Goal: Task Accomplishment & Management: Complete application form

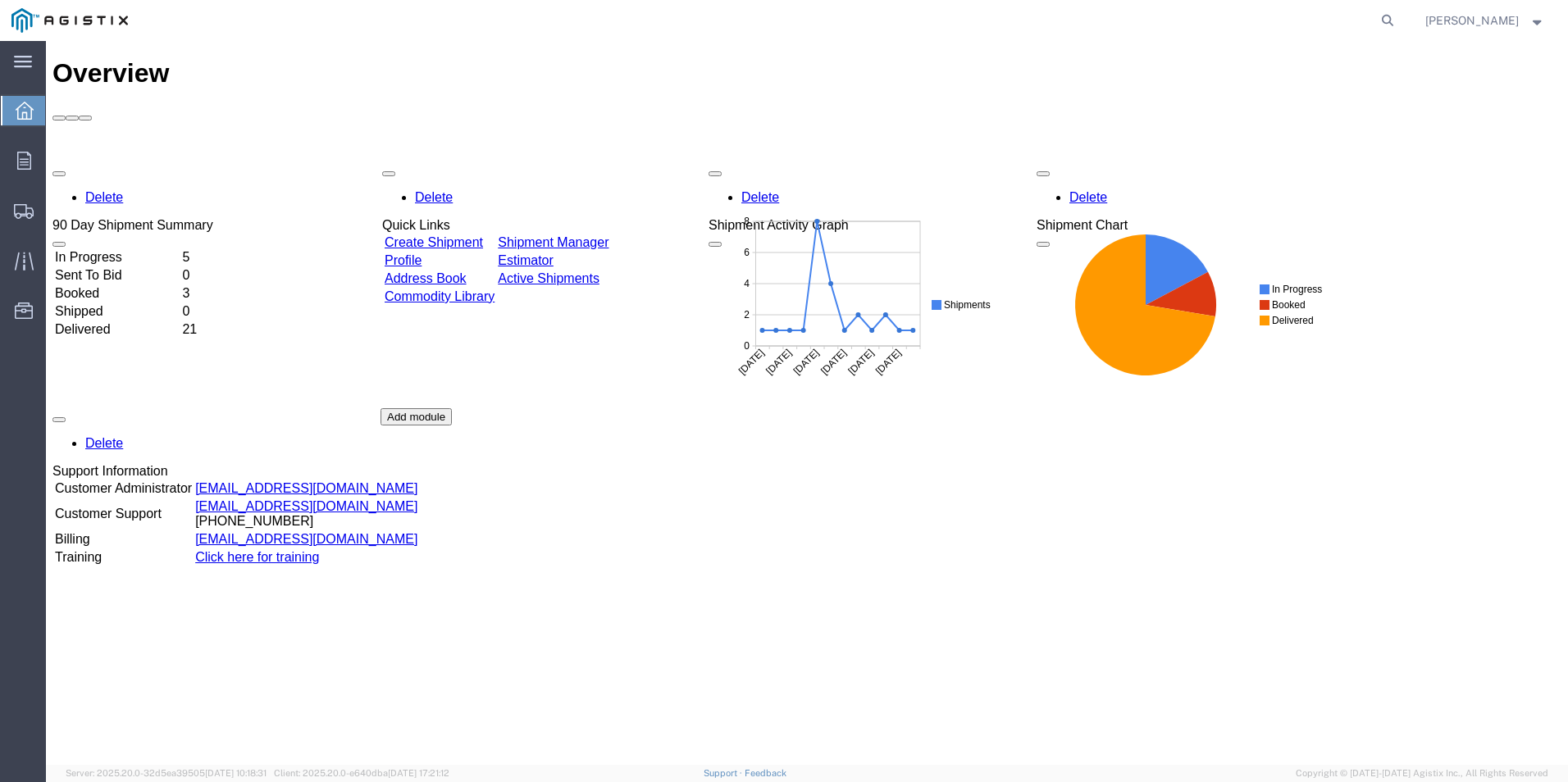
click at [503, 162] on div "Delete 90 Day Shipment Summary In Progress 5 Sent To Bid 0 Booked 3 Shipped 0 D…" at bounding box center [807, 408] width 1509 height 492
click at [483, 162] on div "Delete 90 Day Shipment Summary In Progress 5 Sent To Bid 0 Booked 3 Shipped 0 D…" at bounding box center [807, 408] width 1509 height 492
click at [59, 174] on span "button" at bounding box center [59, 174] width 0 height 0
click at [945, 533] on div "Delete 90 Day Shipment Summary In Progress 5 Sent To Bid 0 Booked 3 Shipped 0 D…" at bounding box center [807, 408] width 1509 height 492
click at [607, 235] on link "Shipment Manager" at bounding box center [551, 242] width 111 height 14
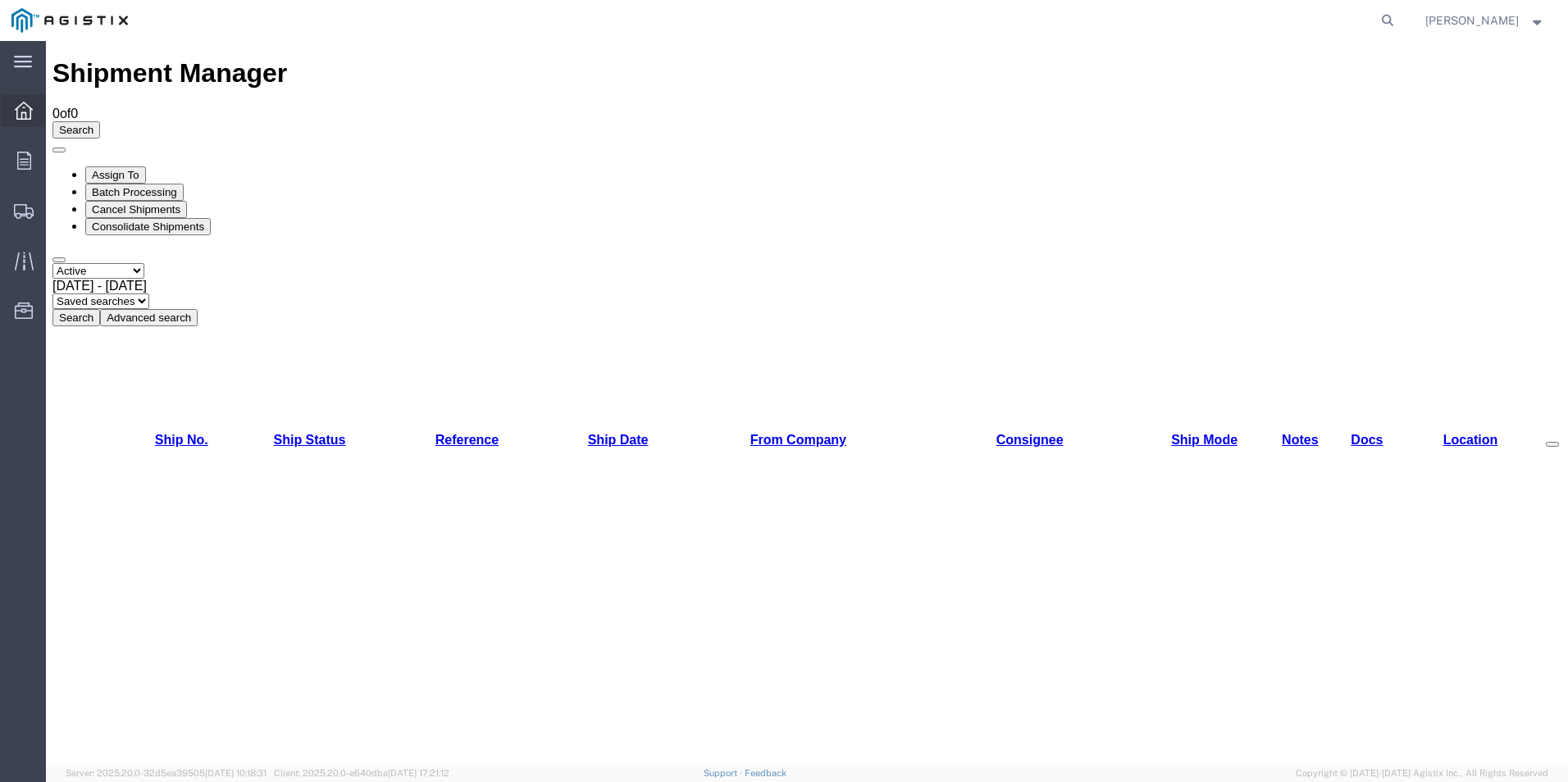
click at [22, 101] on div at bounding box center [24, 110] width 46 height 32
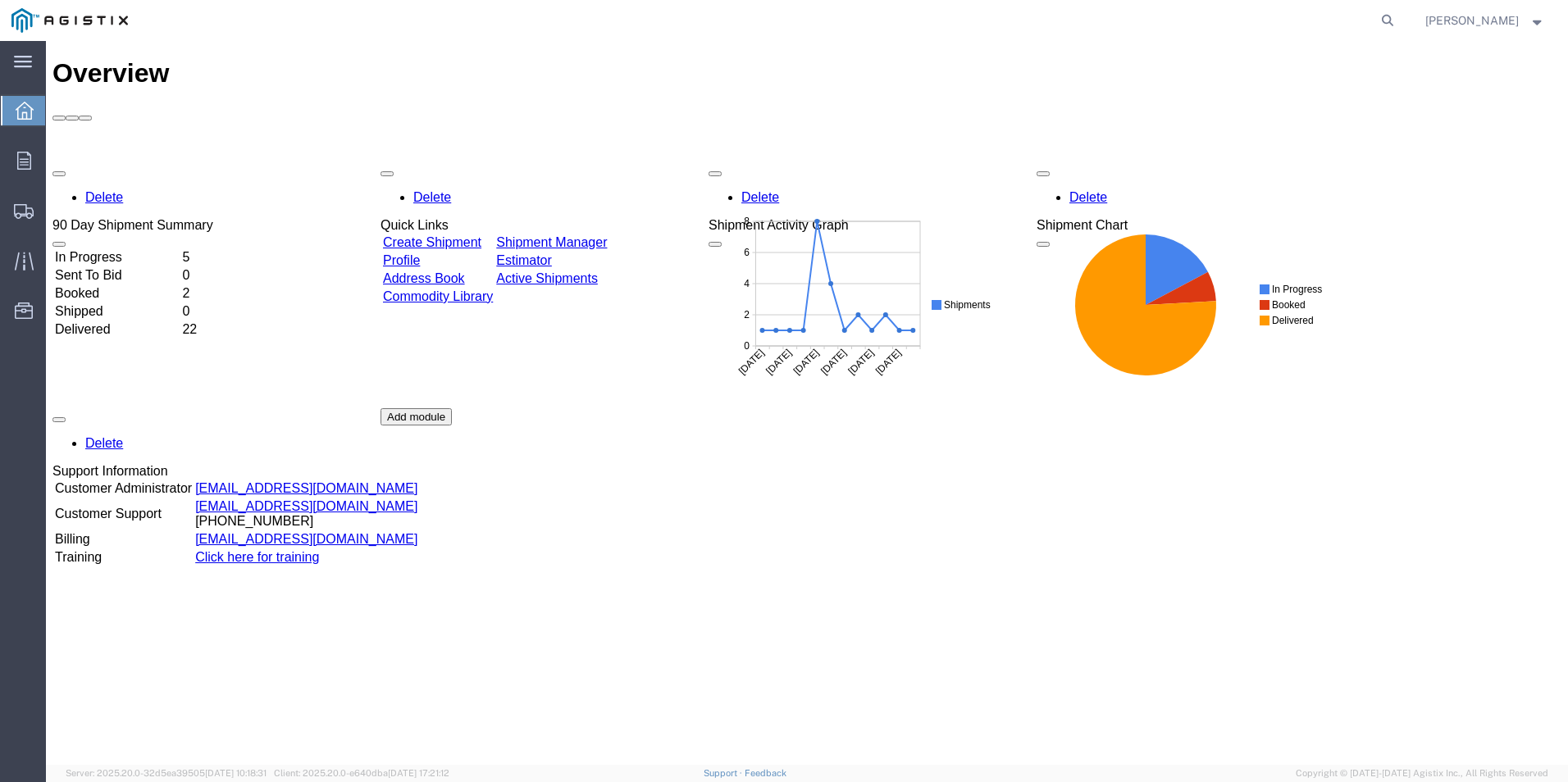
click at [467, 235] on link "Create Shipment" at bounding box center [432, 242] width 98 height 14
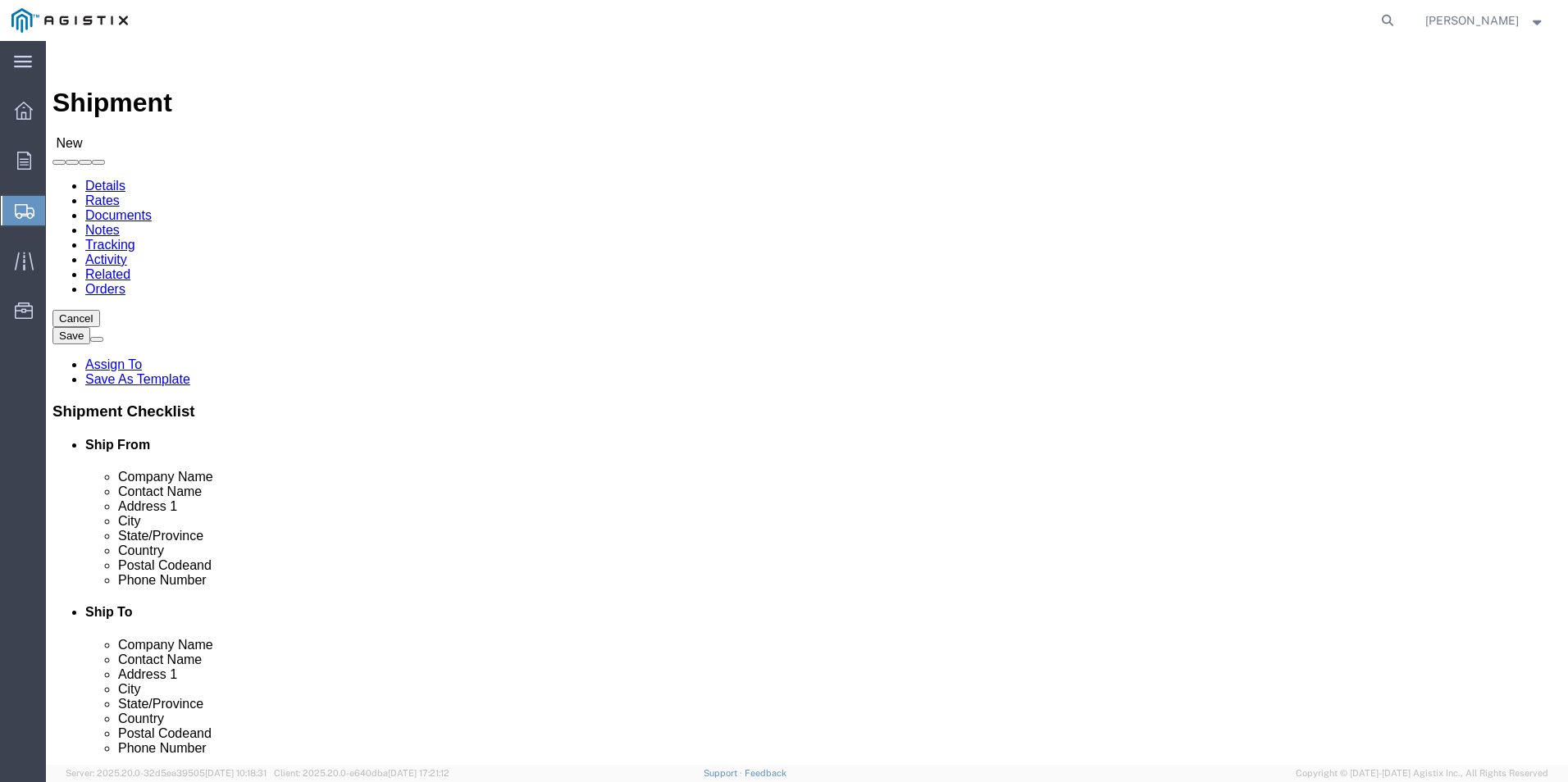
select select
click select "Select PG&E Werner Ladder Co Inc"
select select "9596"
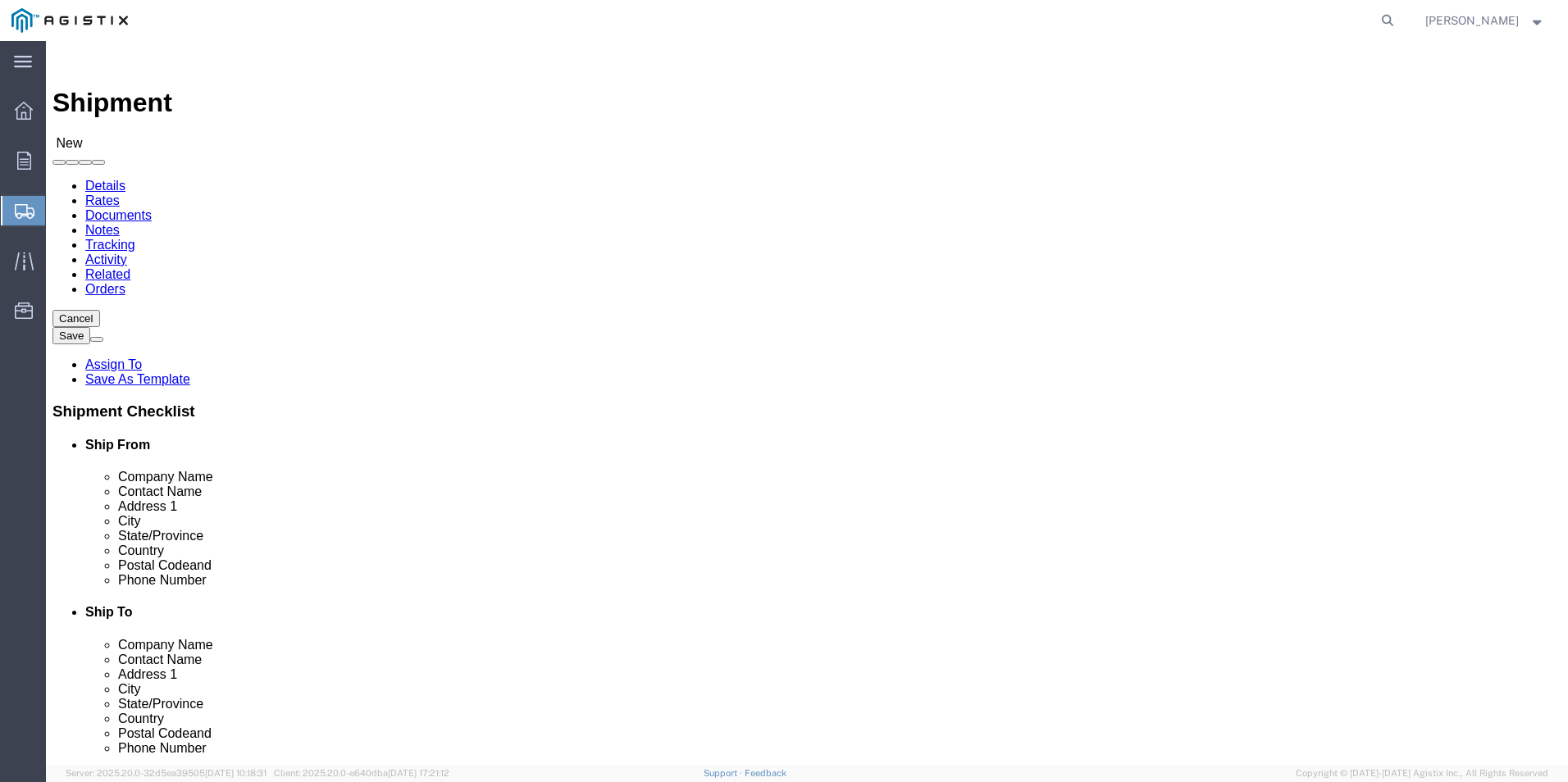
click select "Select PG&E Werner Ladder Co Inc"
select select "PURCHORD"
select select
click select "Select All Others Fremont DC Fresno DC Wheatland DC"
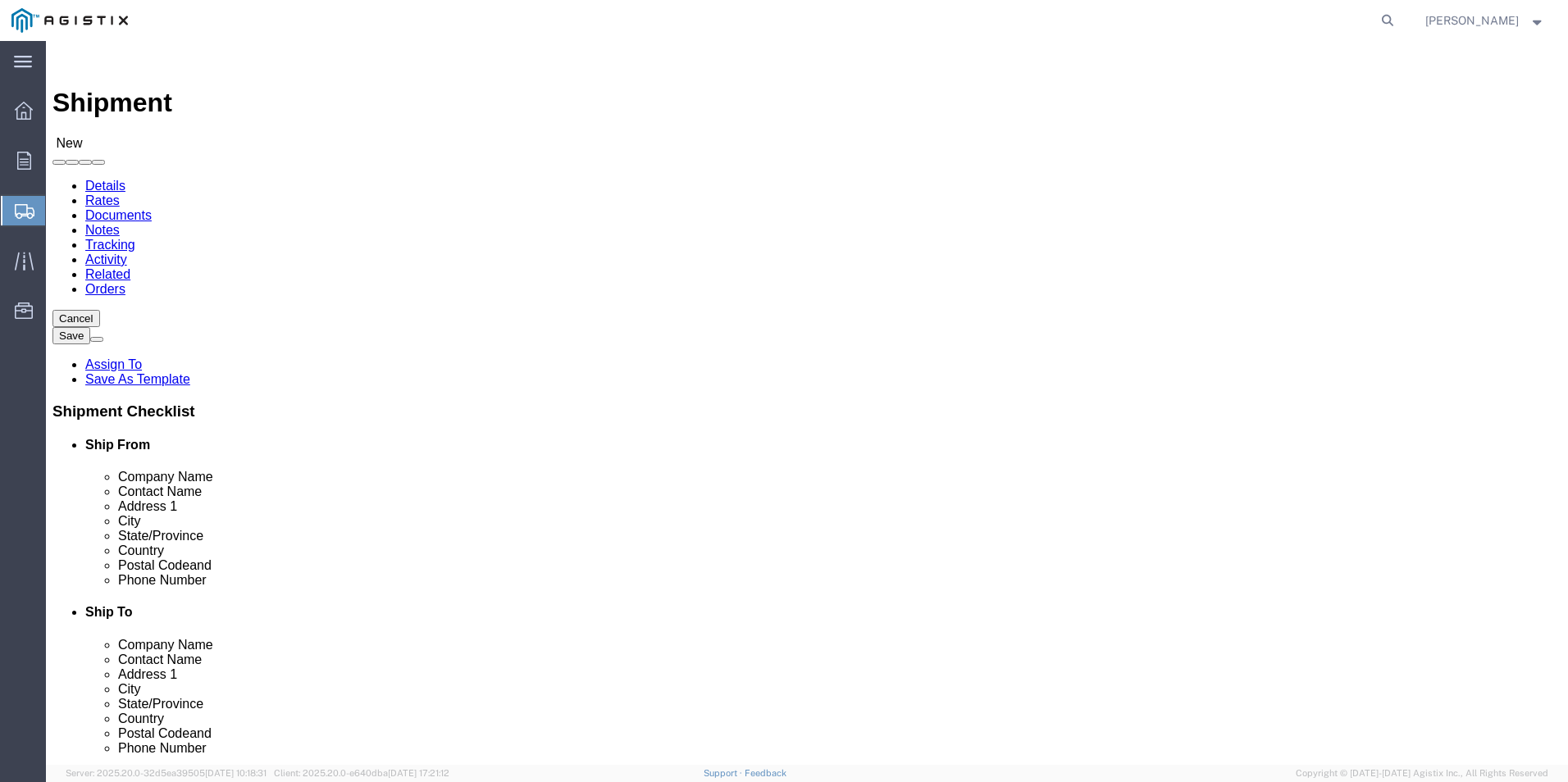
select select "23082"
click select "Select All Others Fremont DC Fresno DC Wheatland DC"
click input "text"
type input "Wer"
click p "- Werner Co. - (Bryan Shannon) 11751 Alameda Ave., Socorro, TX, 79927, US"
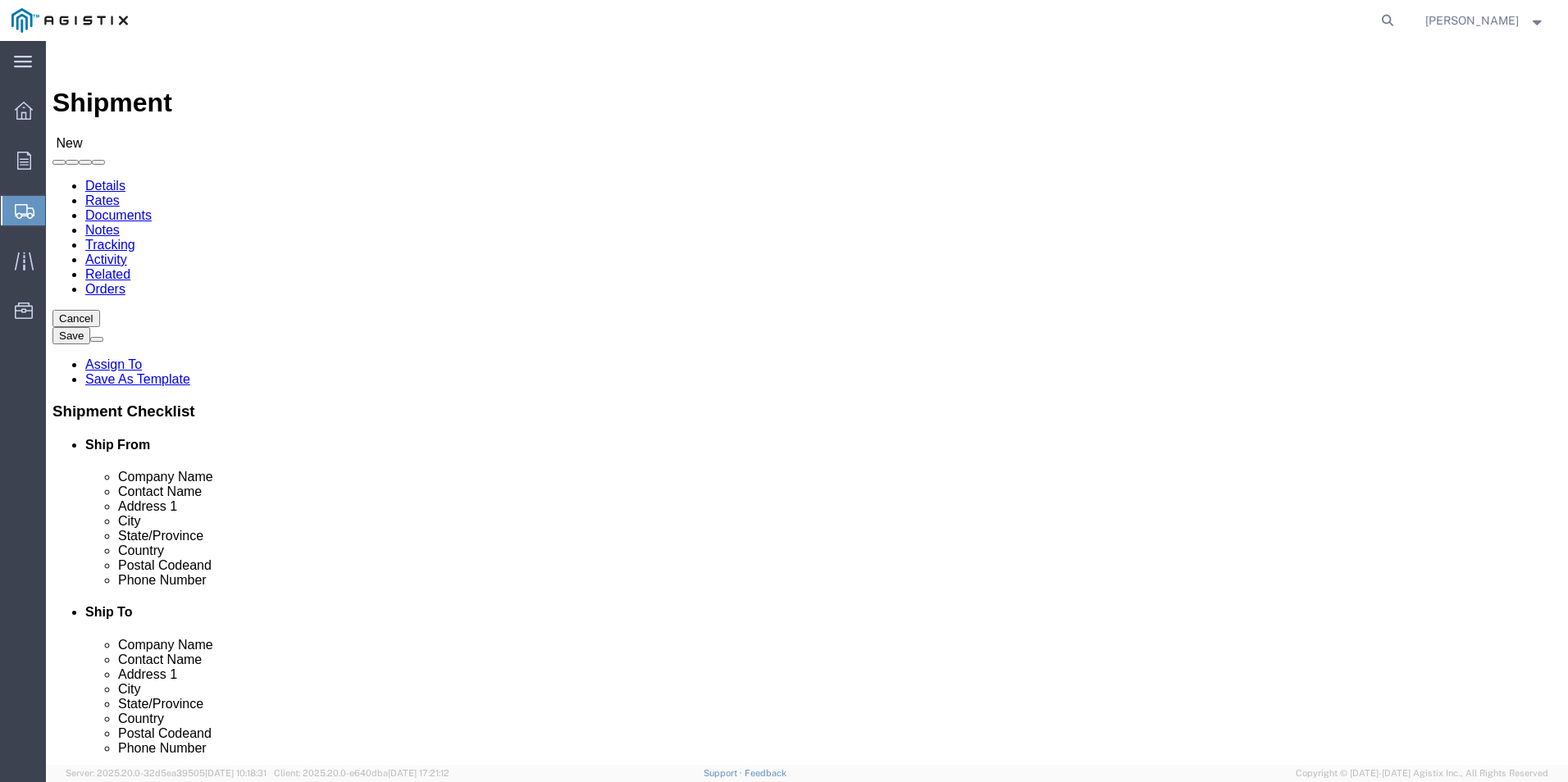
select select
type input "Werner Co."
type input "[PERSON_NAME]"
type input "11751 Alameda Ave."
type input "Socorro"
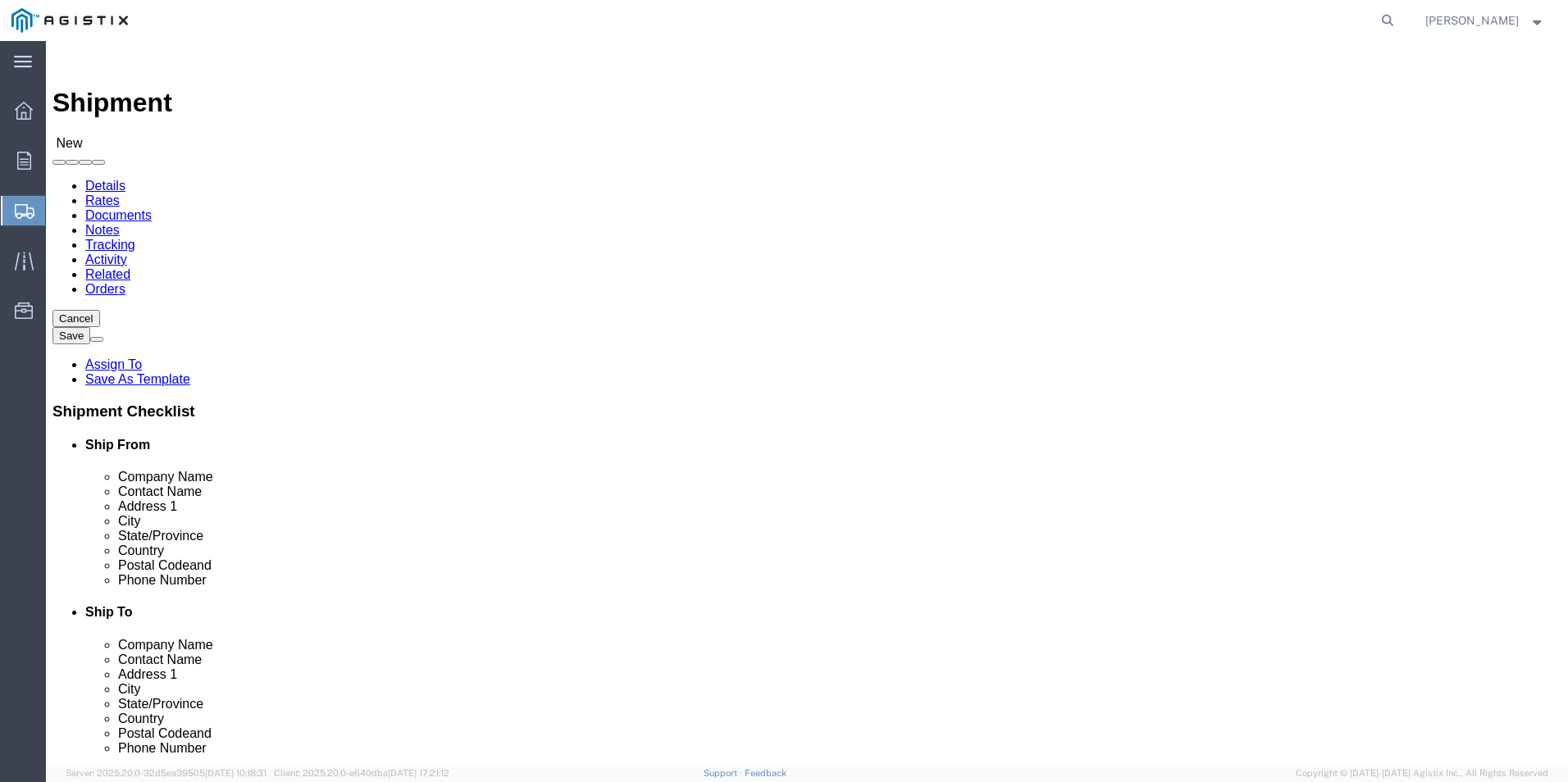
type input "79927"
type input "usa"
select select "TX"
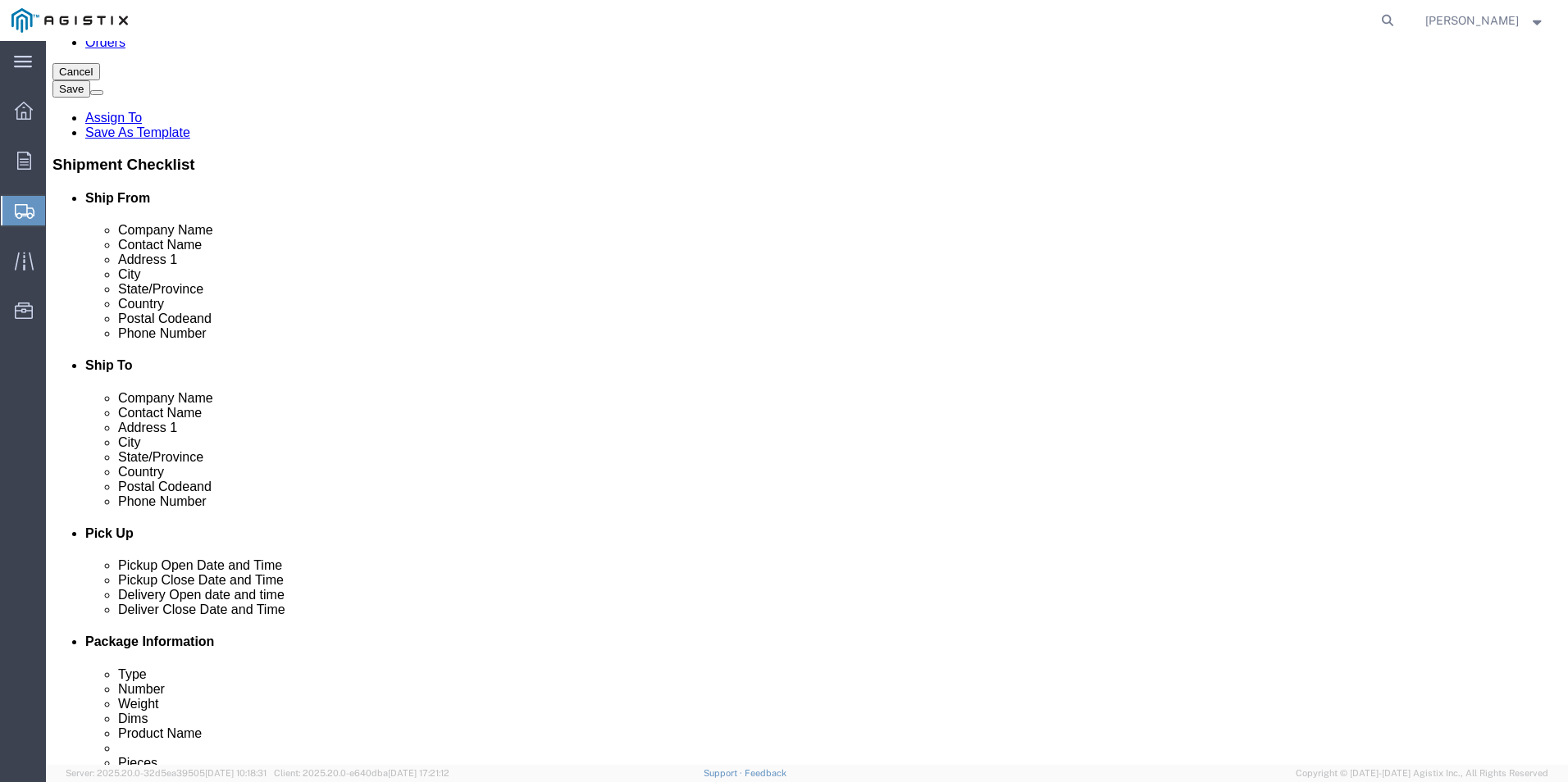
scroll to position [328, 0]
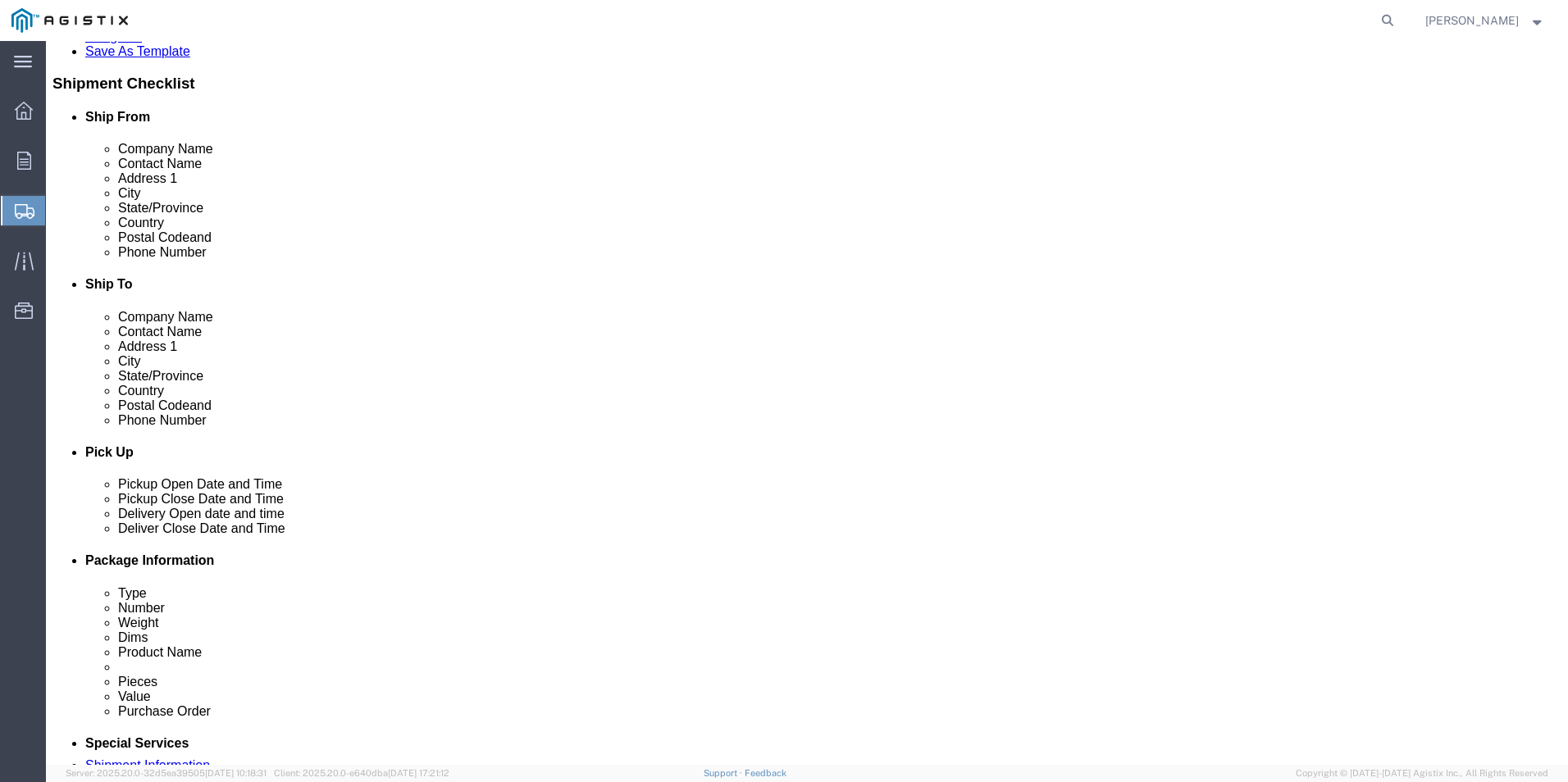
type input "Werner Co."
click input "text"
type input "724-372-1679"
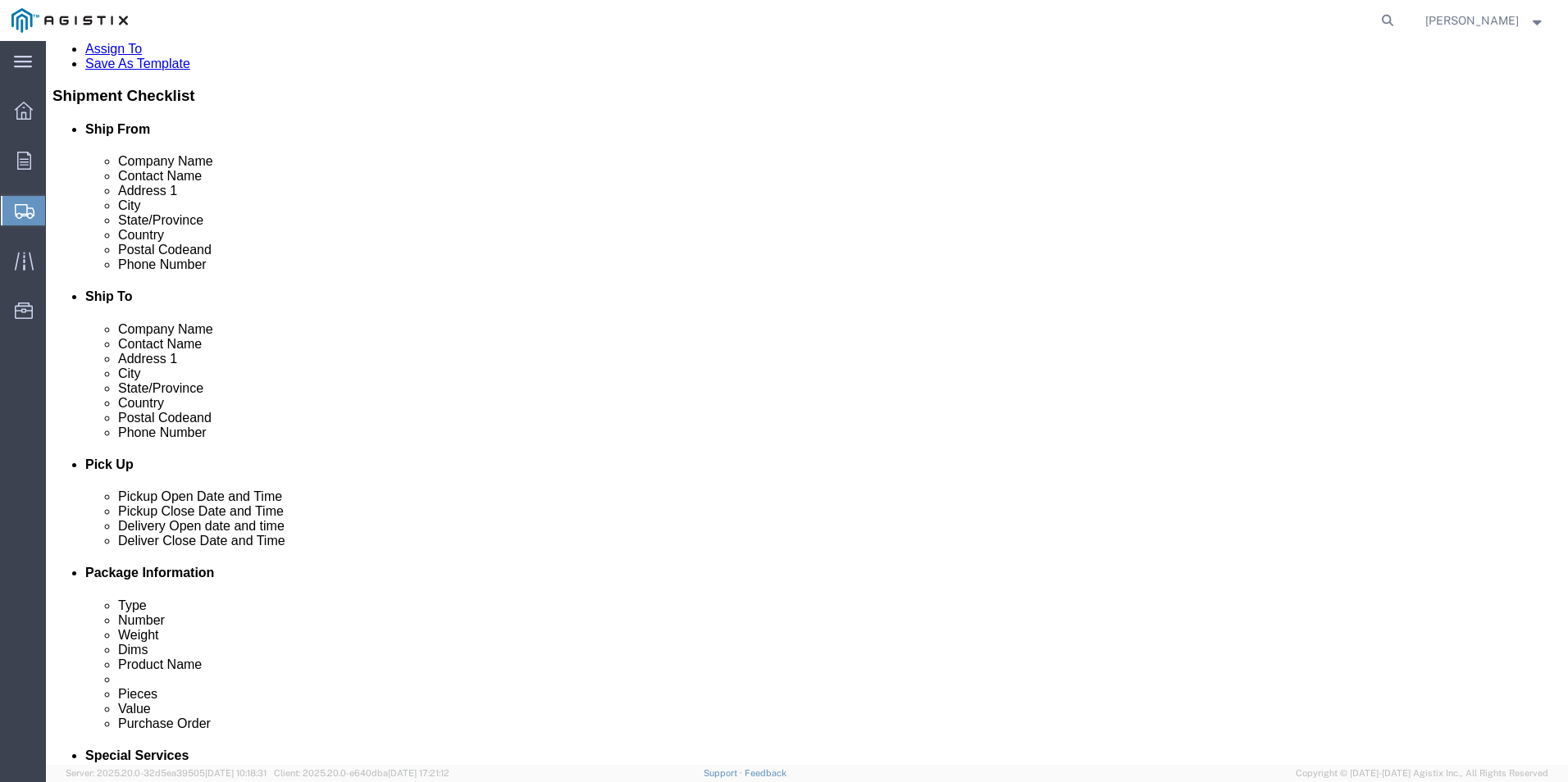
scroll to position [0, 0]
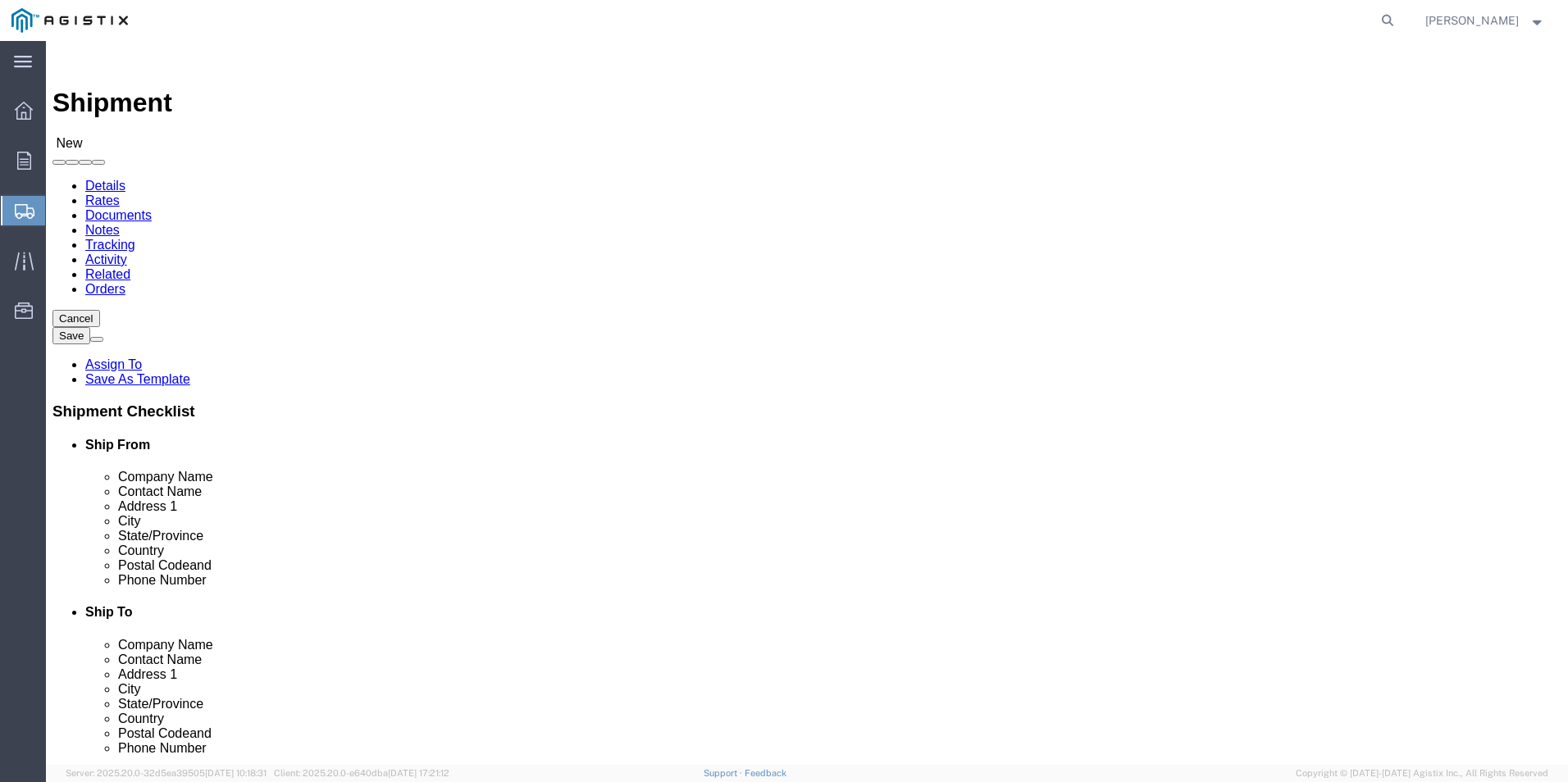
click input "text"
type input "Pacific Gas"
click div "Location My Profile Location (OBSOLETE) BURNEY SC - GC TRAILER (OBSOLETE) BURNE…"
click input "text"
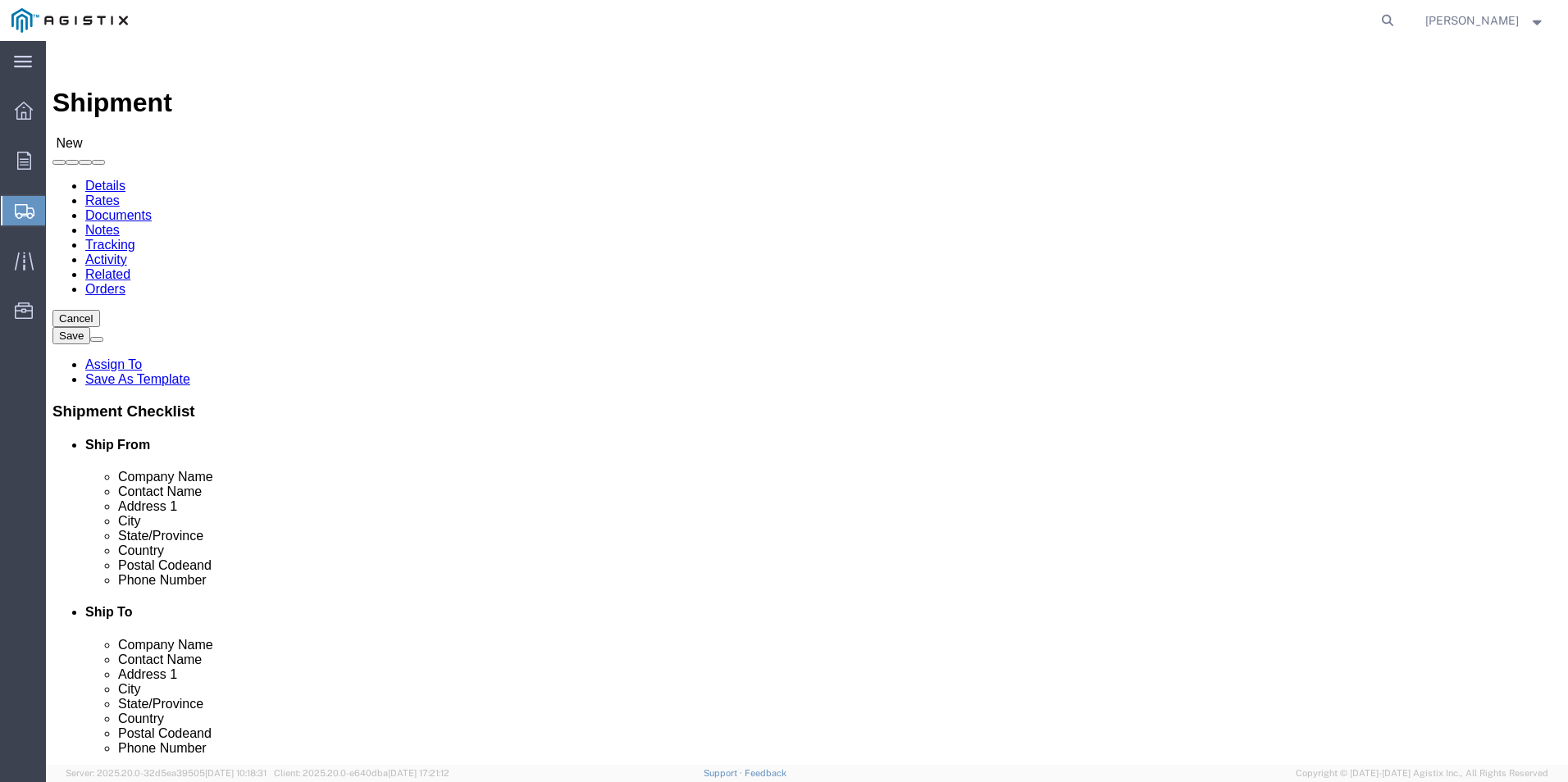
type input "Fabio Bozzi"
type input "401 Work St"
select select
type input "Salinas"
click p "- PG&E - () 114 Bridge St, Salinas, CA 93905, US"
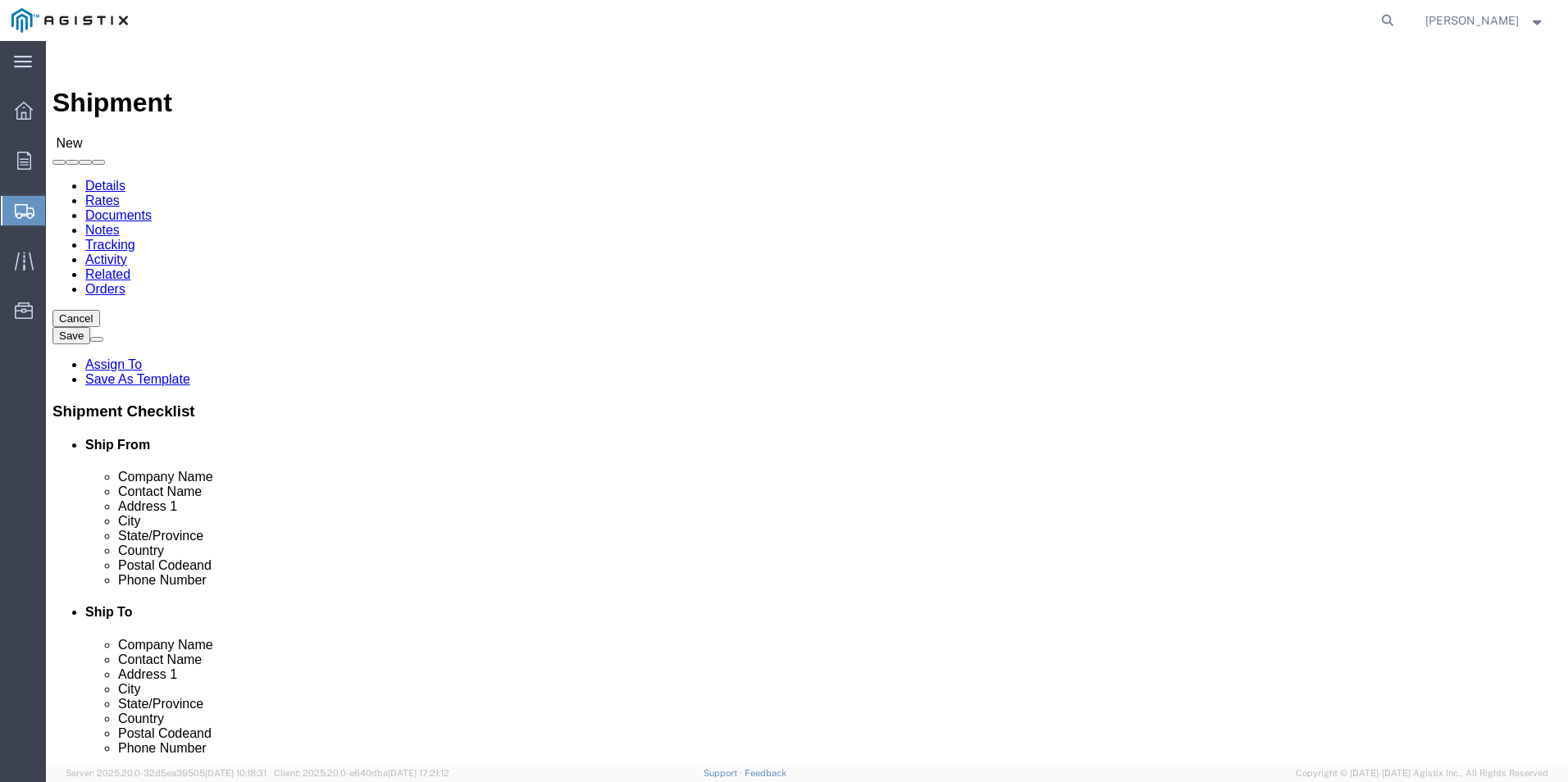
select select
type input "PG&E"
type input "114 Bridge St"
type input "Salinas"
type input "93905"
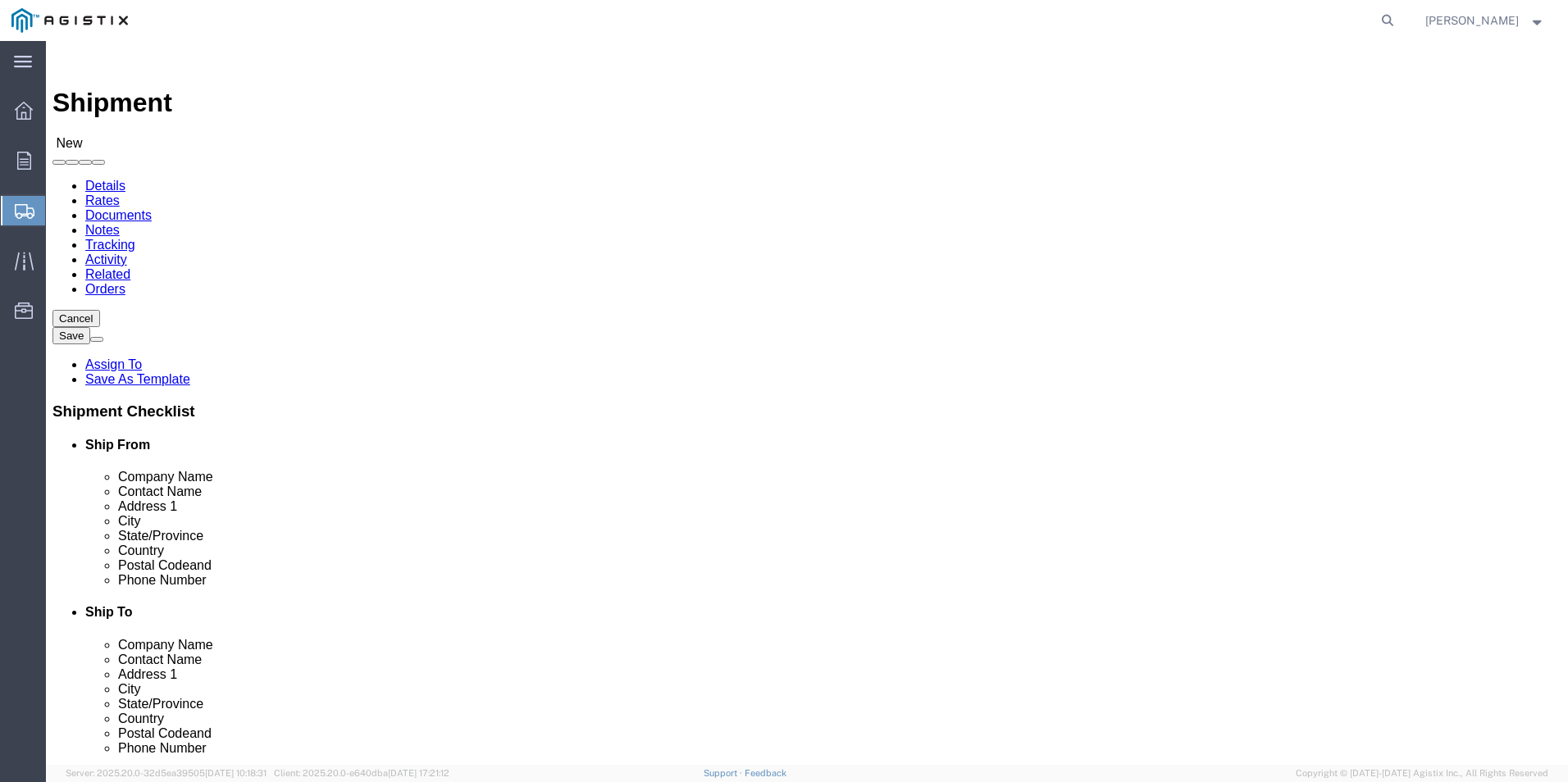
select select "CA"
type input "Salinas"
select select
drag, startPoint x: 903, startPoint y: 499, endPoint x: 812, endPoint y: 498, distance: 91.0
click div "114 Bridge St"
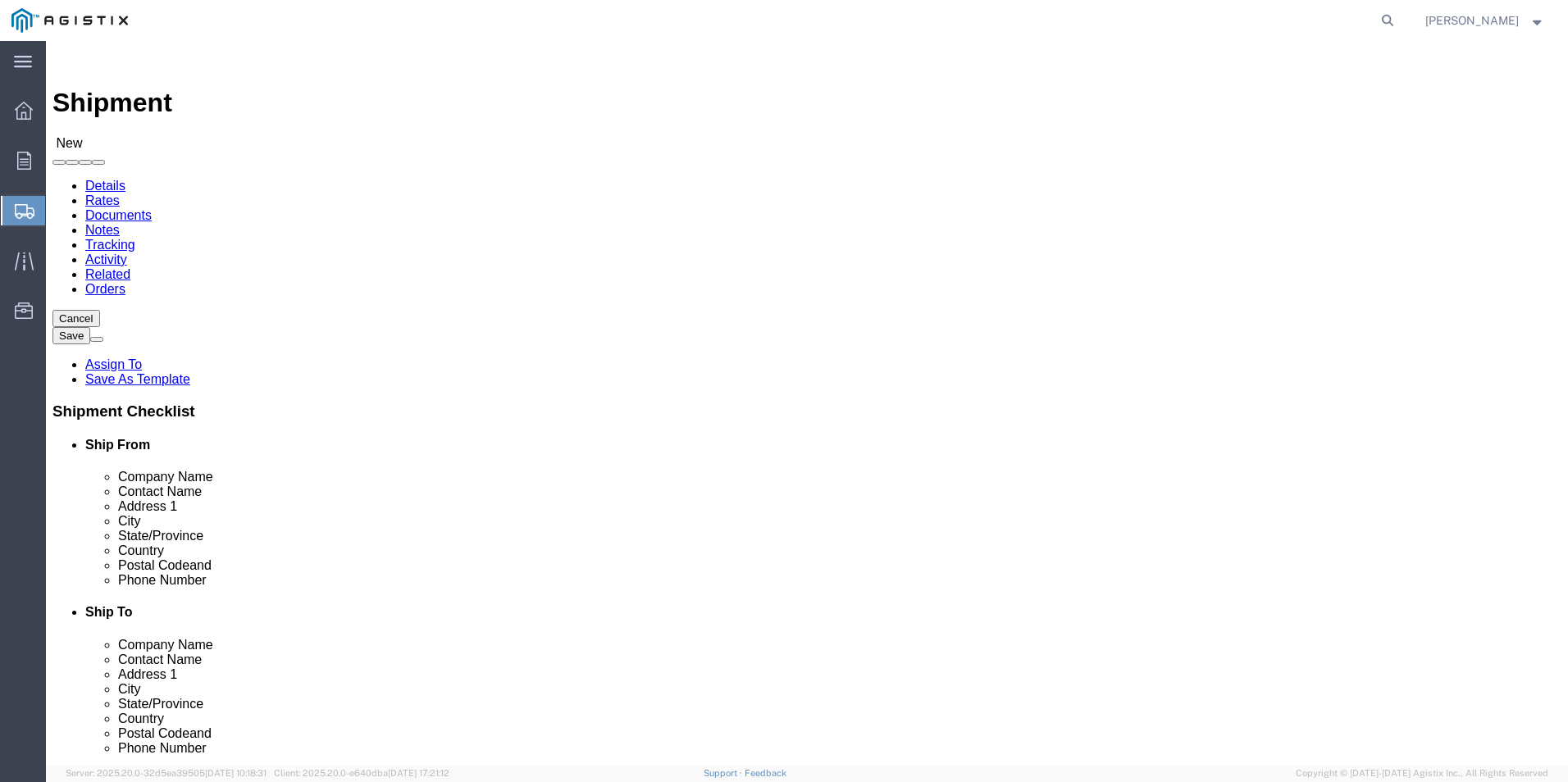
type input "401 work St"
select select
drag, startPoint x: 869, startPoint y: 664, endPoint x: 808, endPoint y: 654, distance: 61.8
click div "93905"
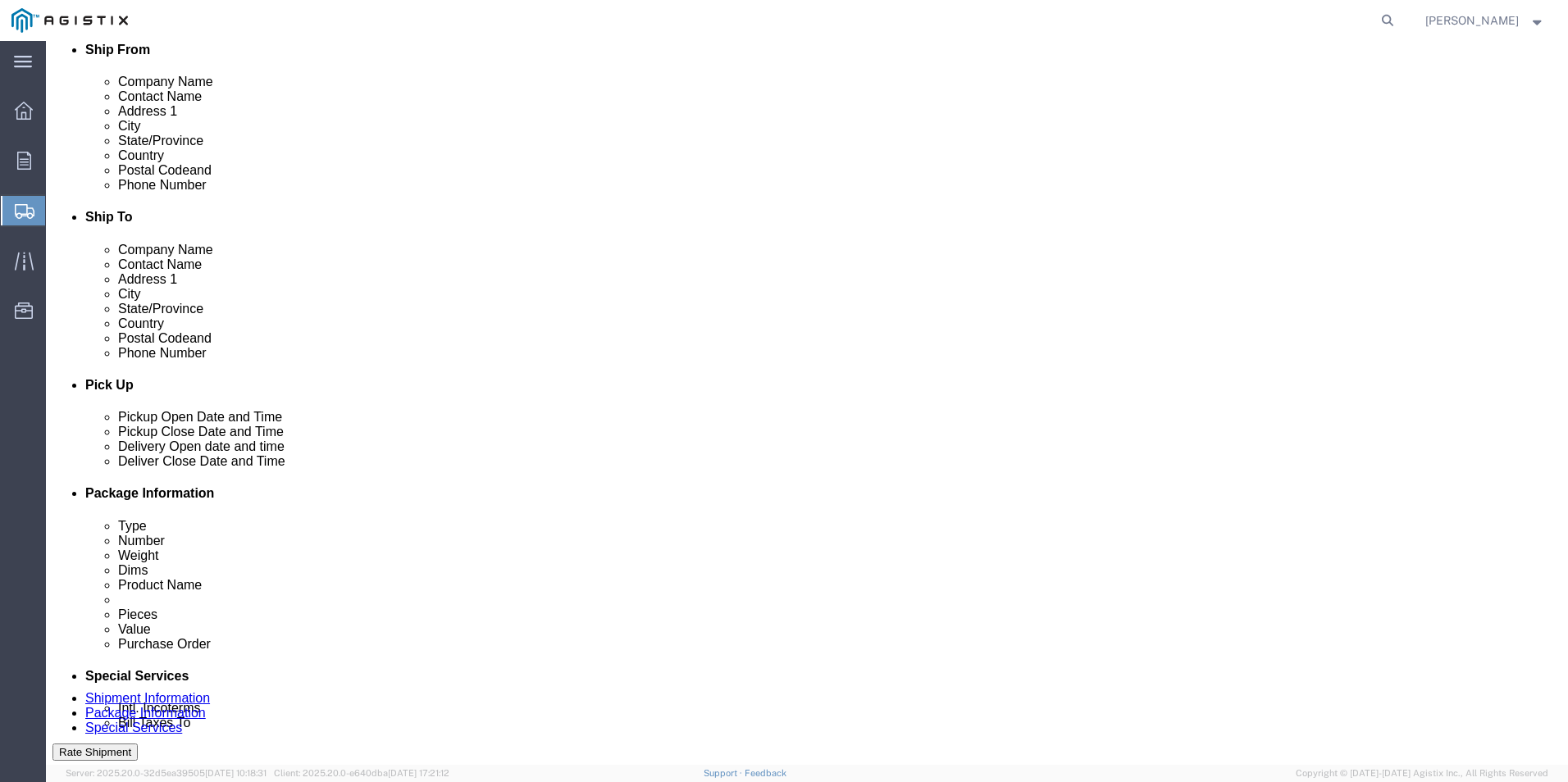
scroll to position [410, 0]
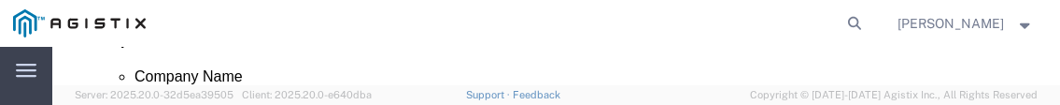
type input "93901"
select select
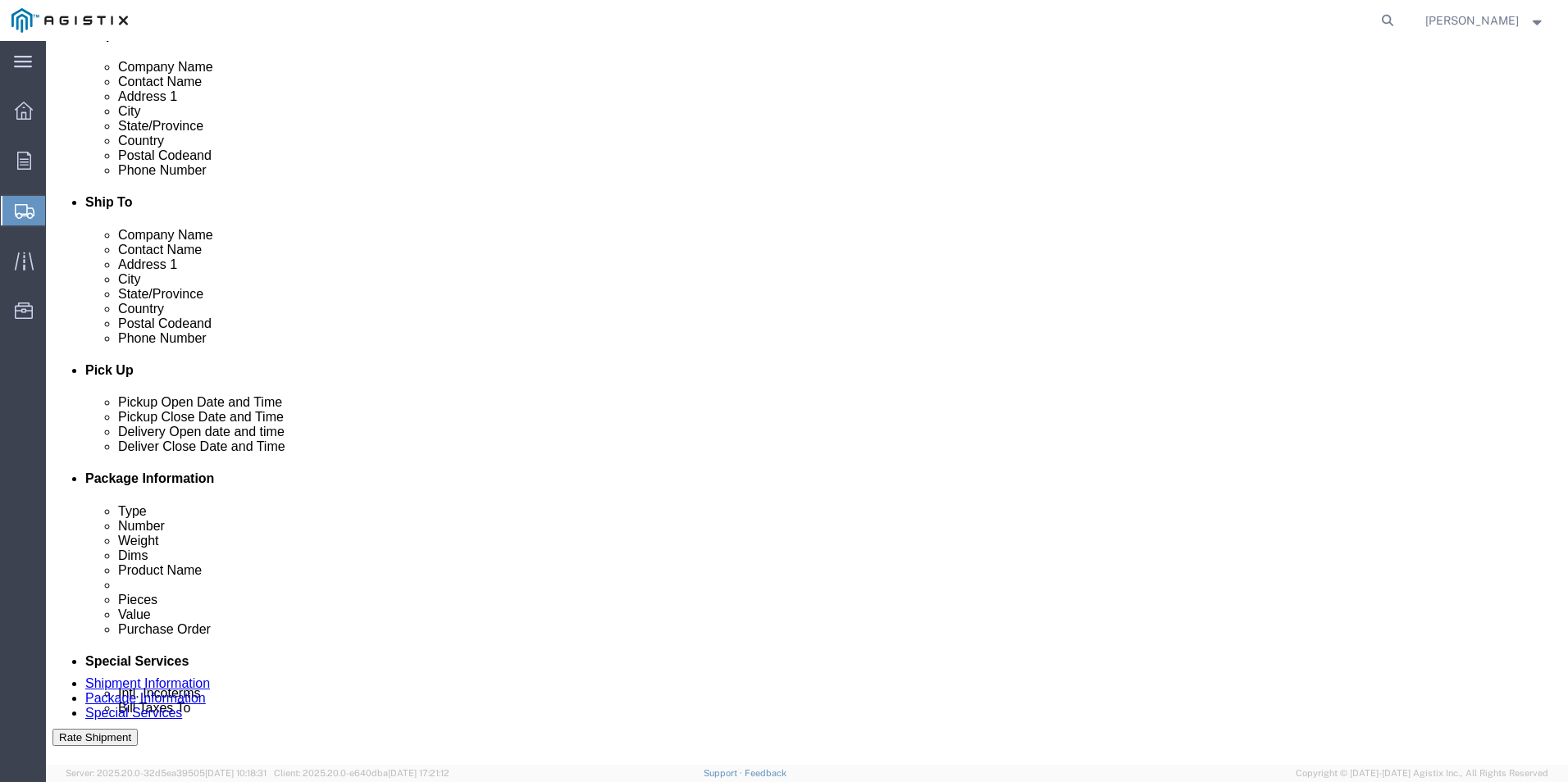
click input "text"
paste input "(800) 743-5000"
type input "(800) 743-5000"
click div "Oct 08 2025 3:00 PM"
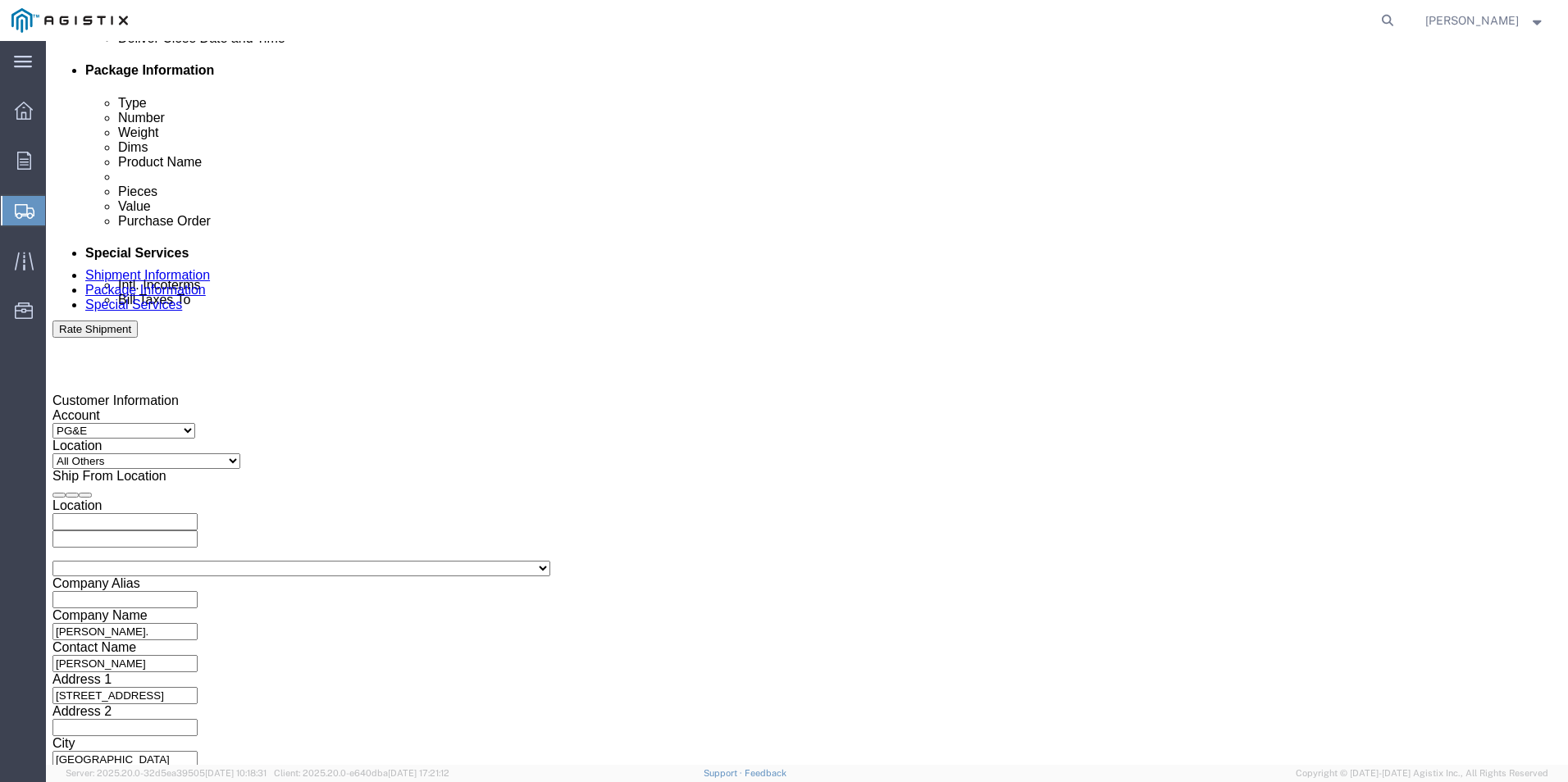
click input "3:00 PM"
drag, startPoint x: 128, startPoint y: 468, endPoint x: 143, endPoint y: 466, distance: 15.1
click input "7:00 PM"
click input "7: PM00"
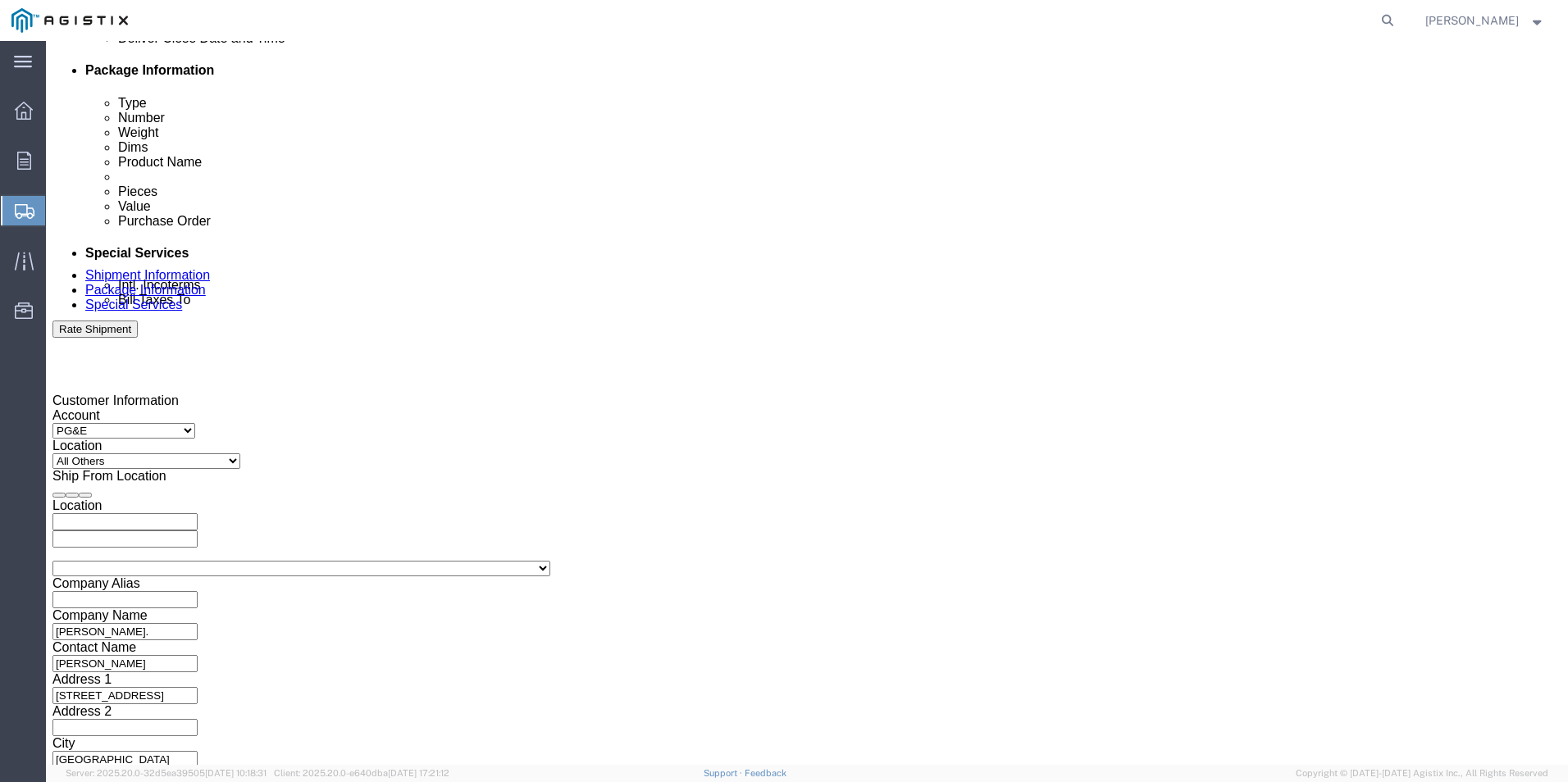
type input "7:00 AM"
click button "Apply"
click div "Oct 10 2025 8:00 AM"
drag, startPoint x: 418, startPoint y: 165, endPoint x: 458, endPoint y: 162, distance: 40.1
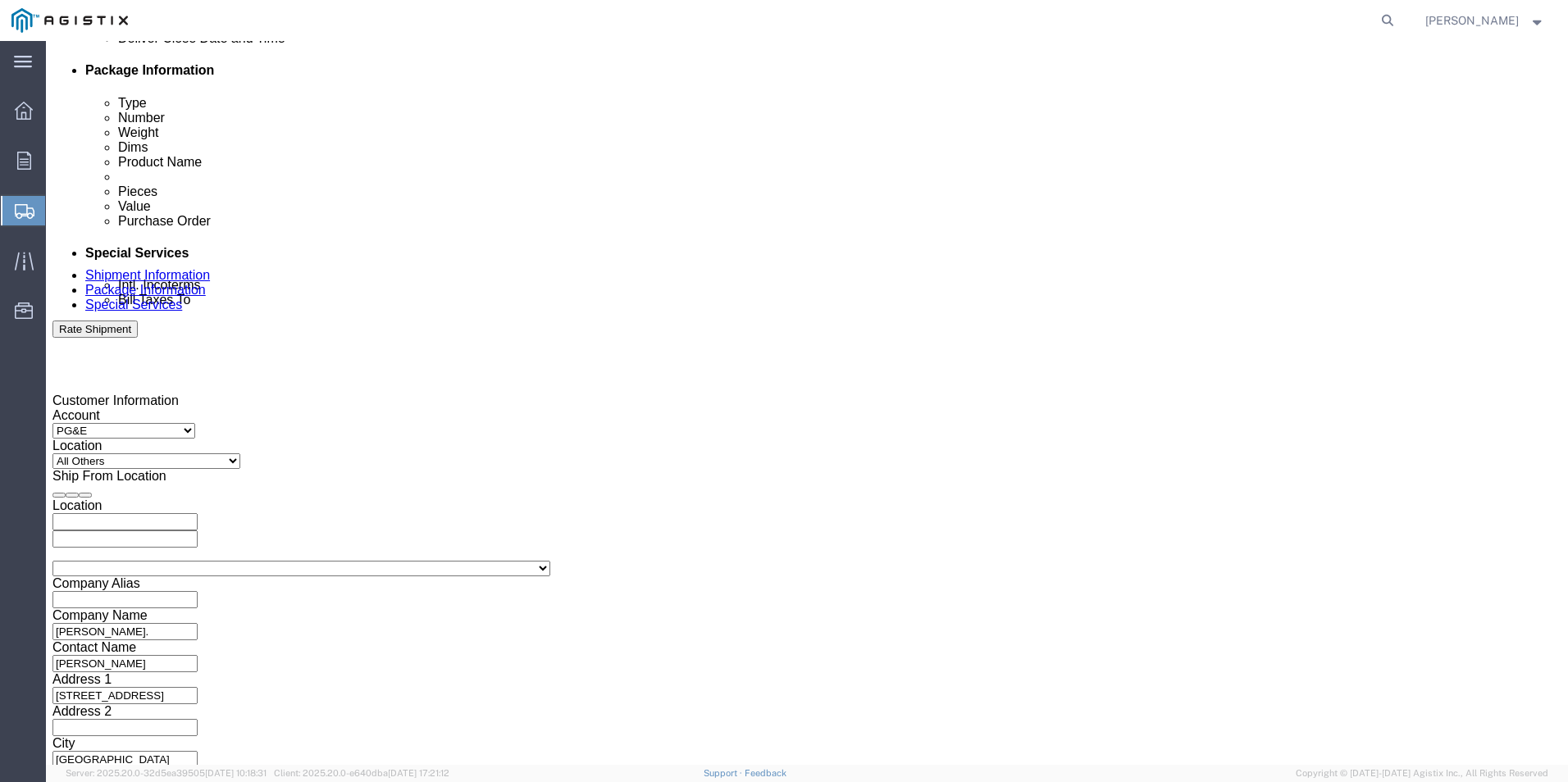
click div "Oct 10 2025 8:00 AM"
type input "5:00 pm:00 AM"
click div "Customer Information Account Select PG&E Werner Ladder Co Inc Location Select A…"
click select "Select Account Type Activity ID Airline Appointment Number ASN Batch Request # …"
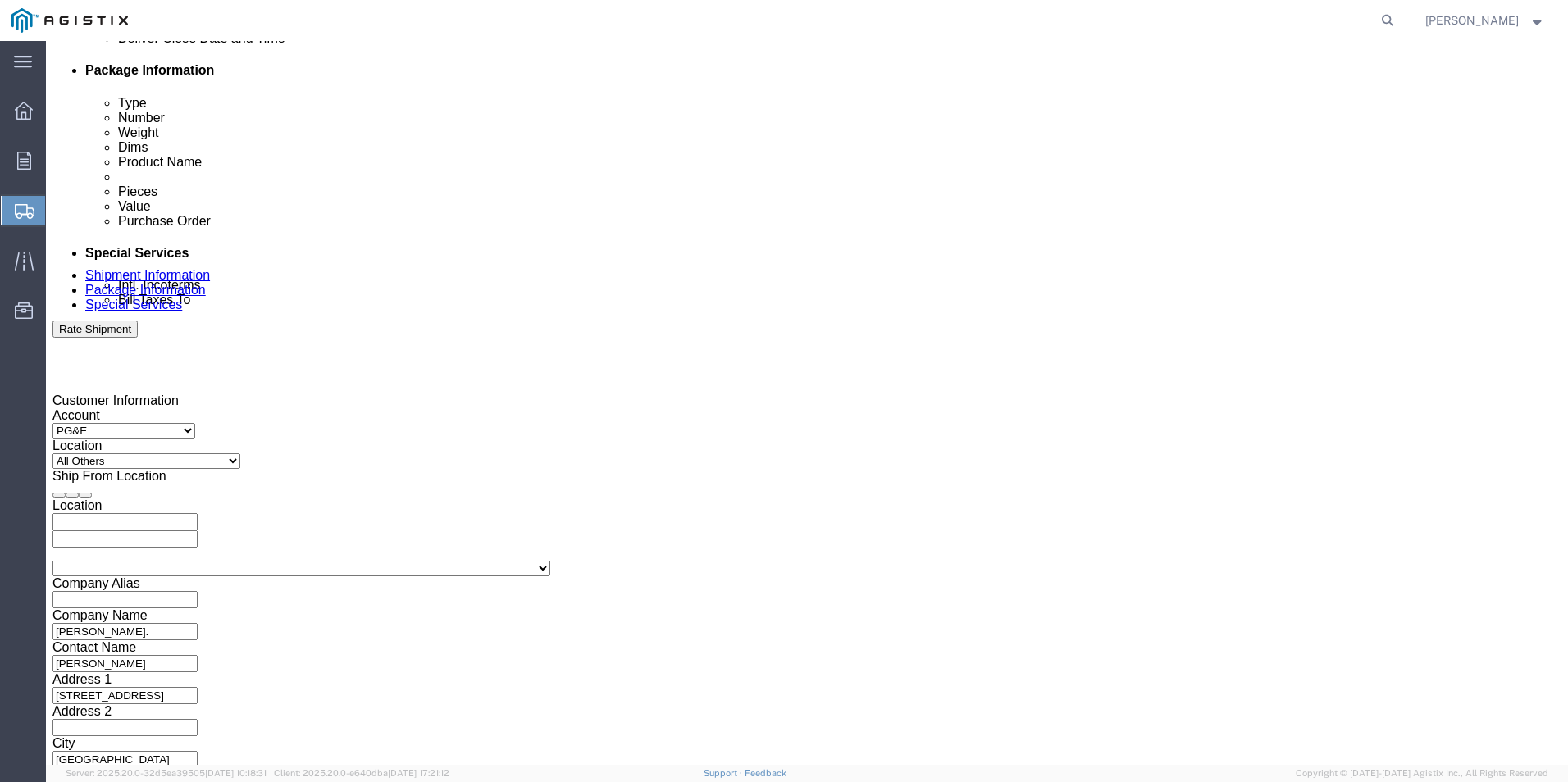
click h3 "Shipment Checklist"
click input "text"
paste input "2701252391"
type input "2701252391"
click button "Continue"
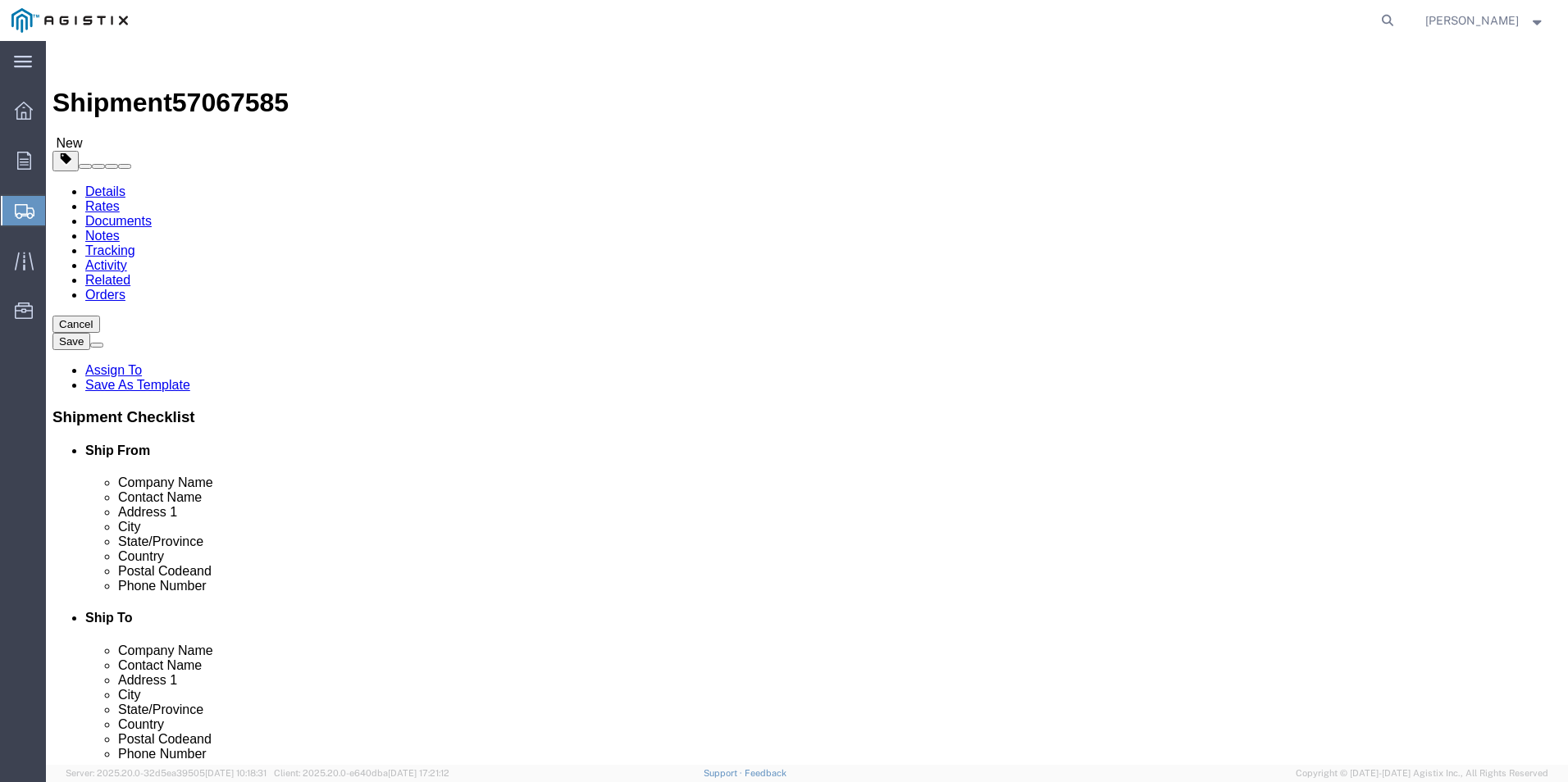
click select "Select Bulk Bundle(s) Cardboard Box(es) Carton(s) Crate(s) Drum(s) (Fiberboard)…"
select select "YRPK"
click select "Select Bulk Bundle(s) Cardboard Box(es) Carton(s) Crate(s) Drum(s) (Fiberboard)…"
click input "1"
drag, startPoint x: 261, startPoint y: 319, endPoint x: 224, endPoint y: 319, distance: 37.0
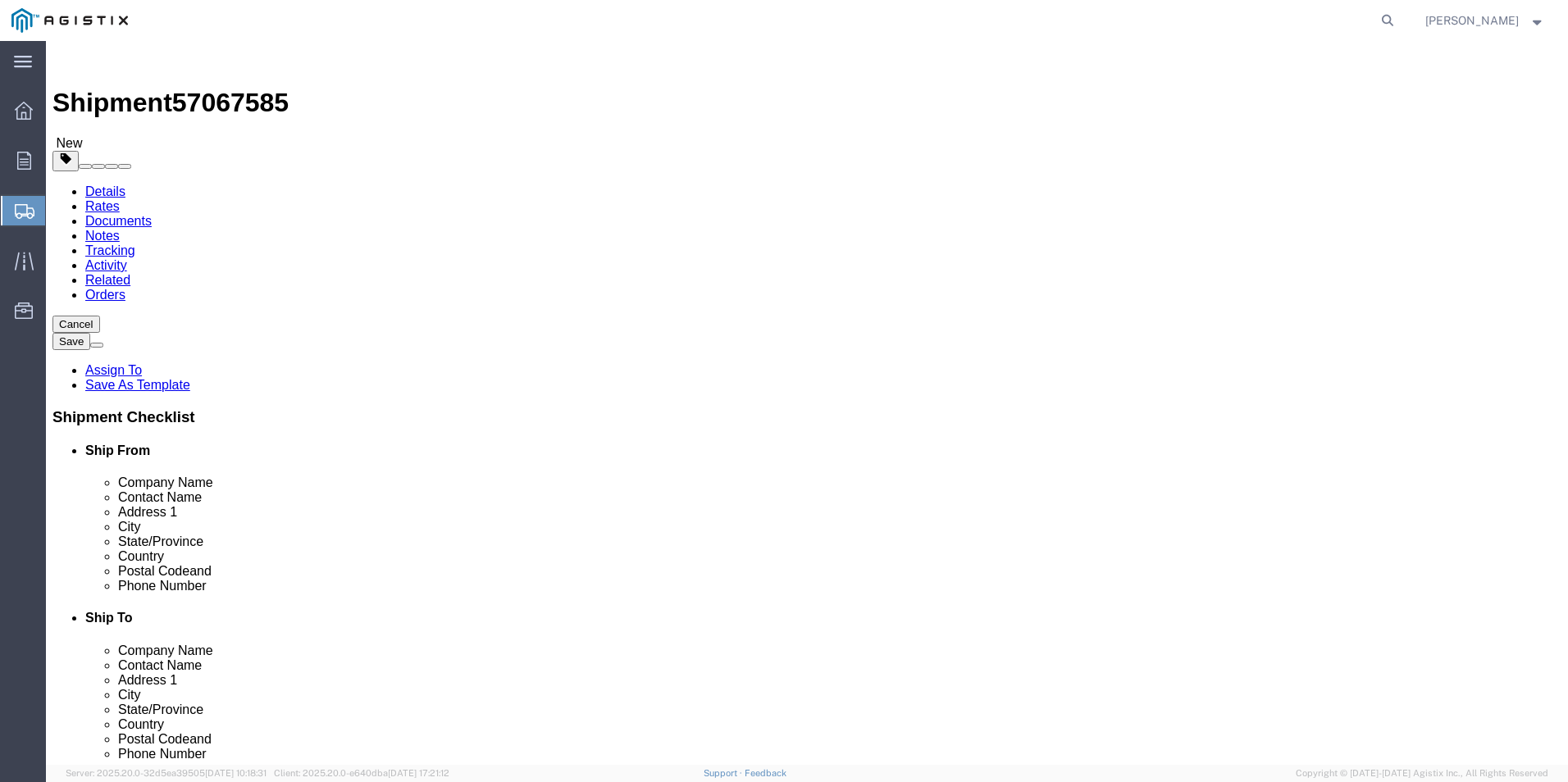
click input "1"
type input "3"
click input "text"
type input "96"
type input "15"
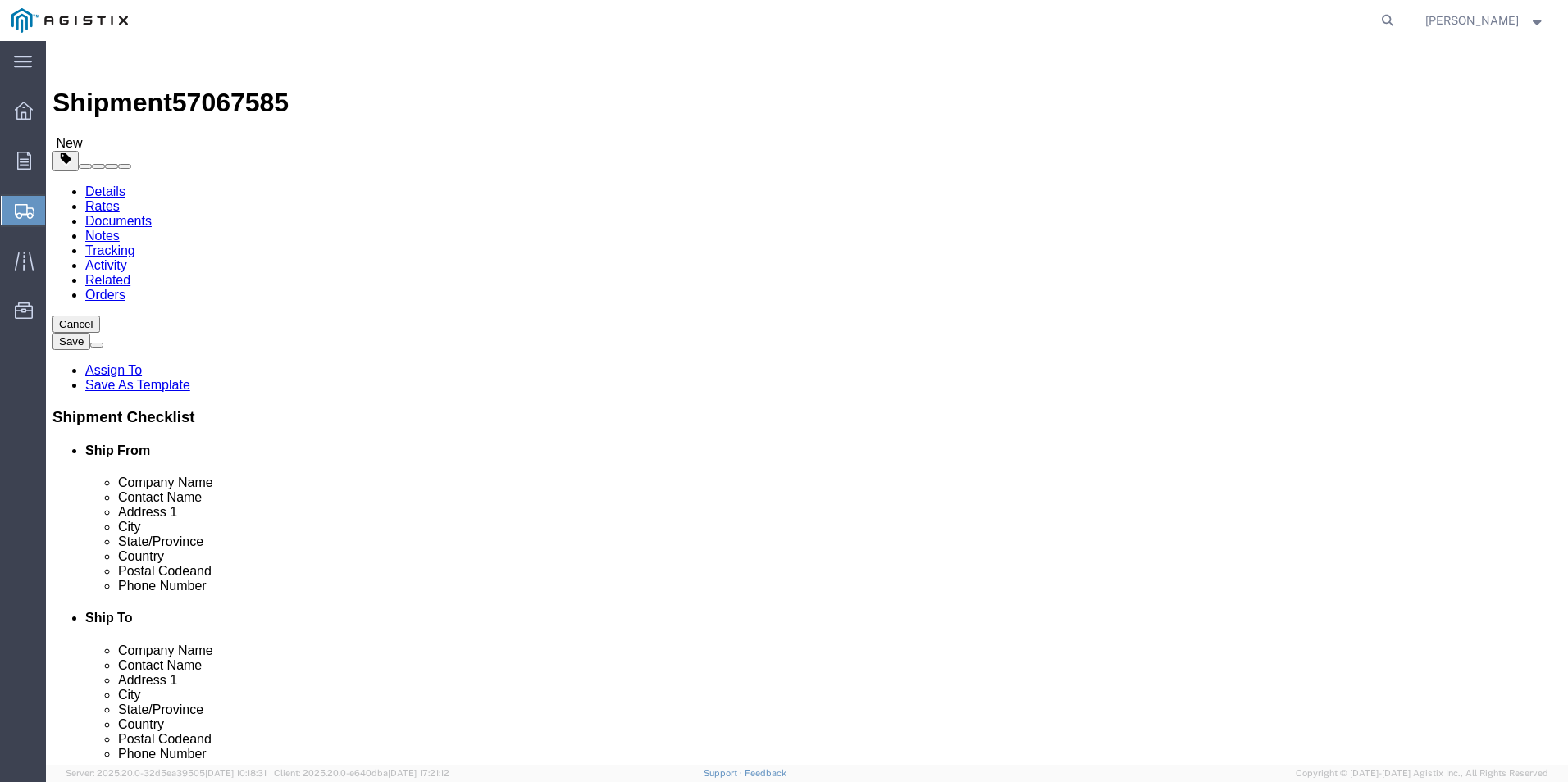
type input "12"
drag, startPoint x: 261, startPoint y: 379, endPoint x: 219, endPoint y: 375, distance: 42.2
click div "0.00 Select kgs lbs"
type input "60"
click button "Continue"
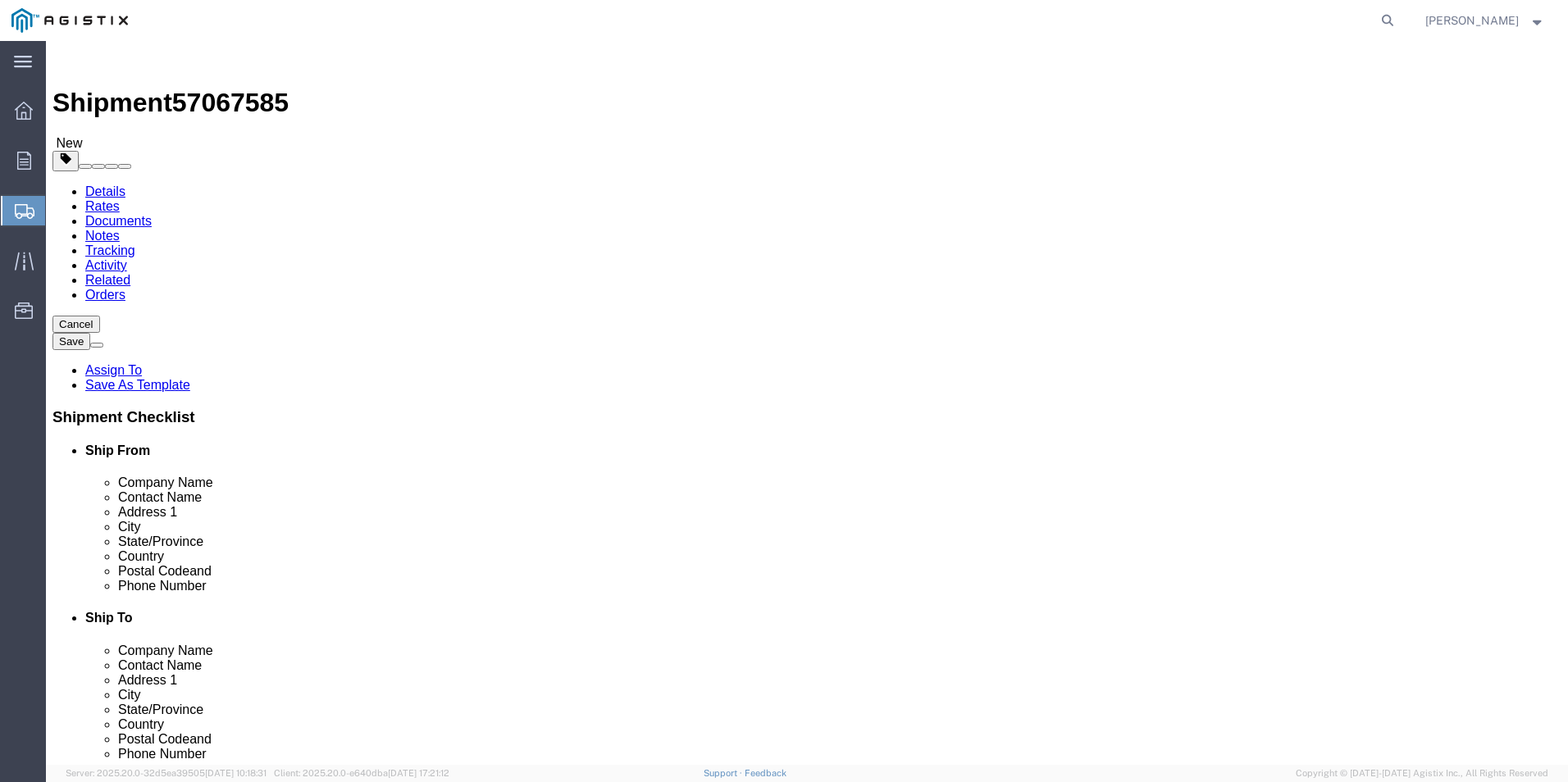
click h4 "Ship To"
click span "Contact Name"
click link "Shipment Information"
click input "text"
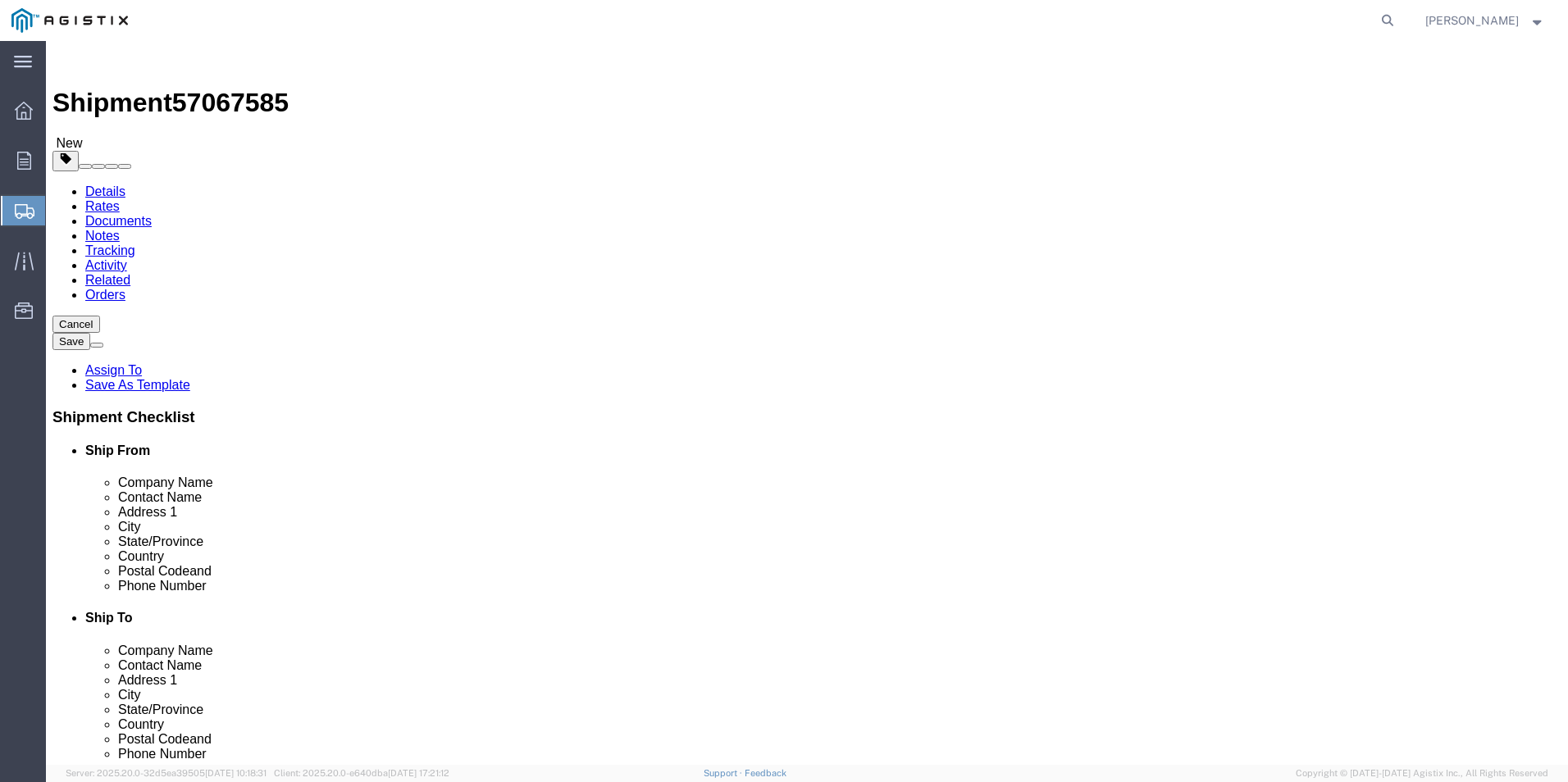
click input "text"
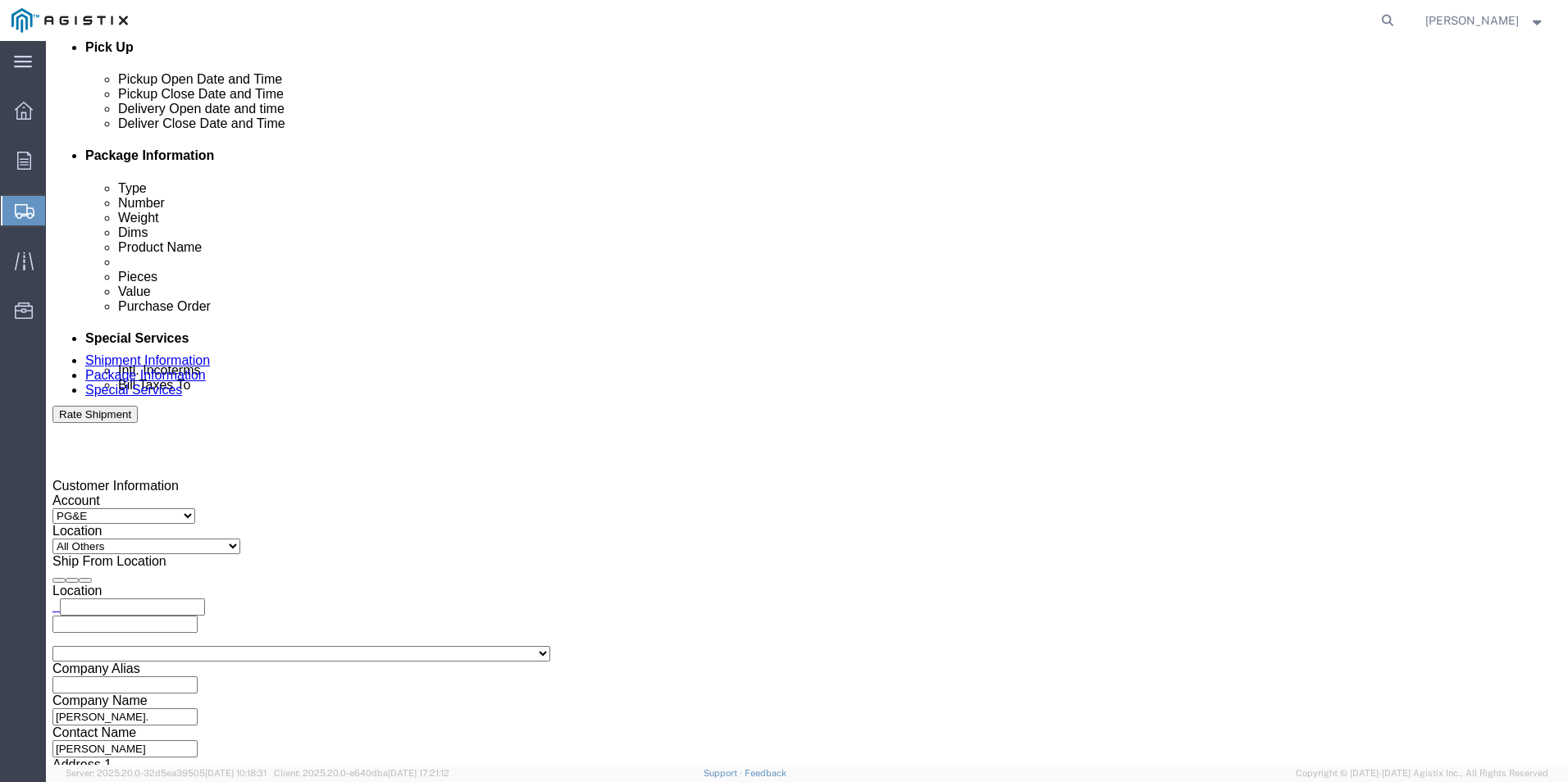
scroll to position [818, 0]
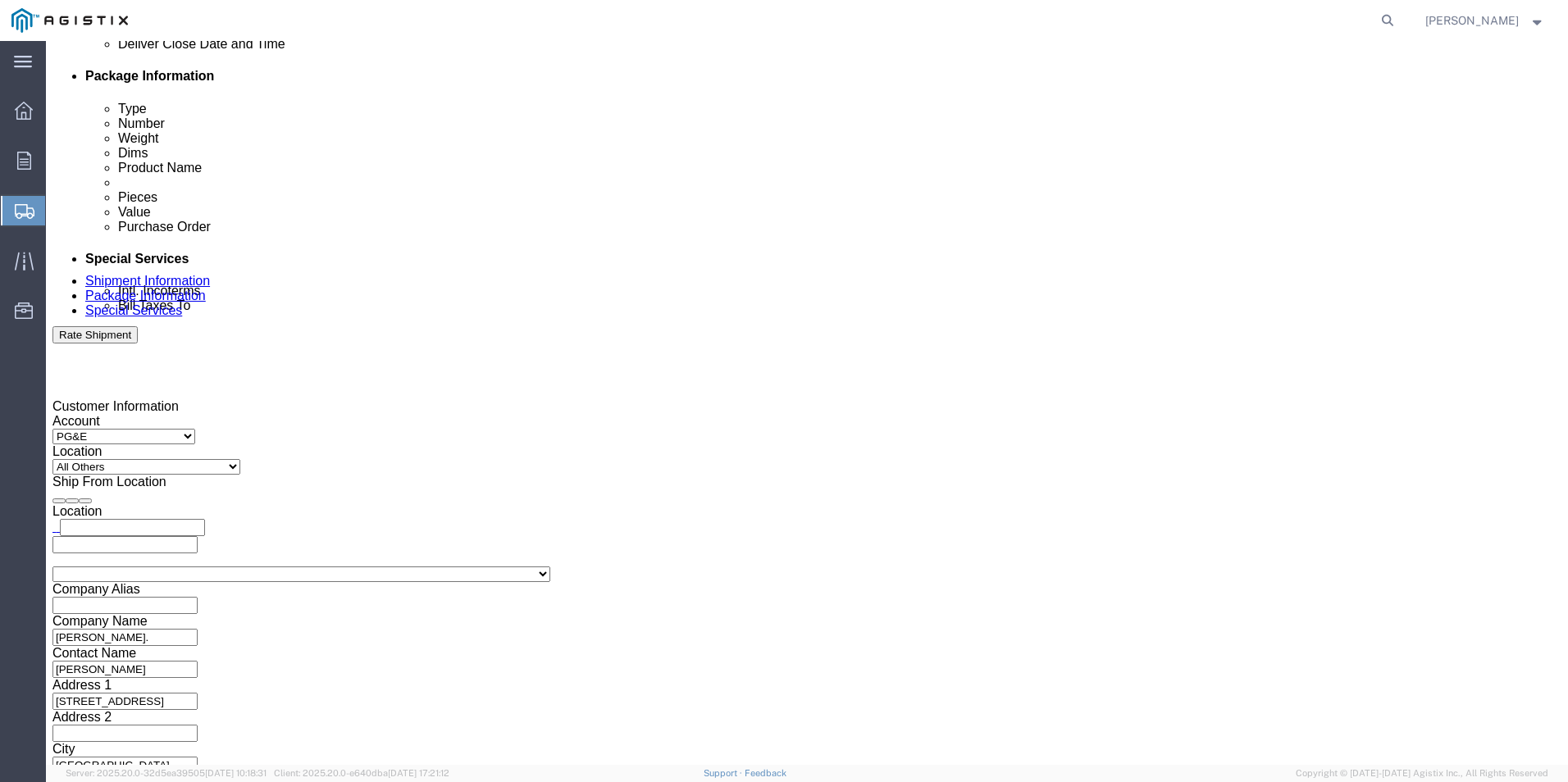
type input "Fabio Bozzi"
click button "Continue"
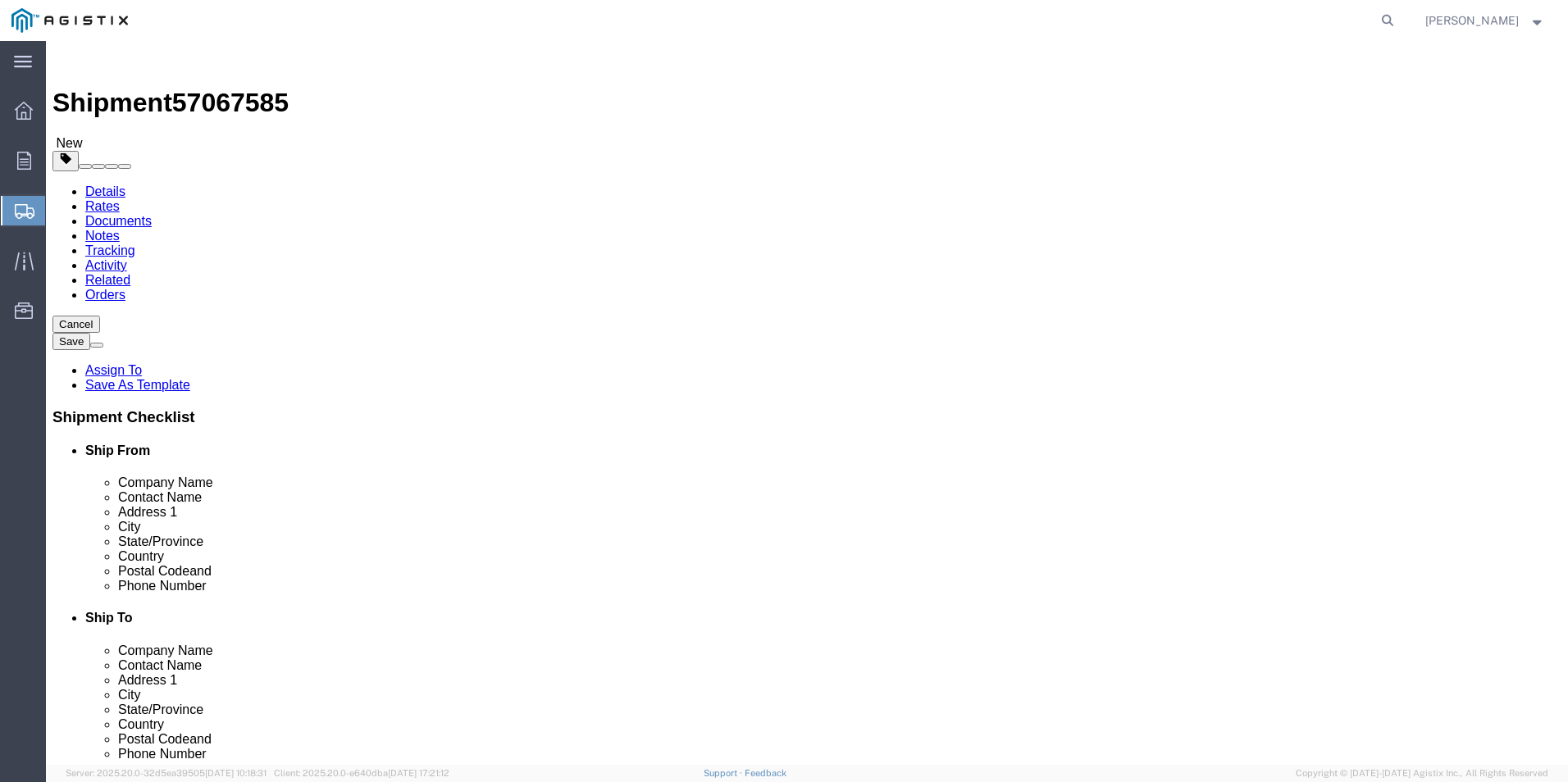
click button "Continue"
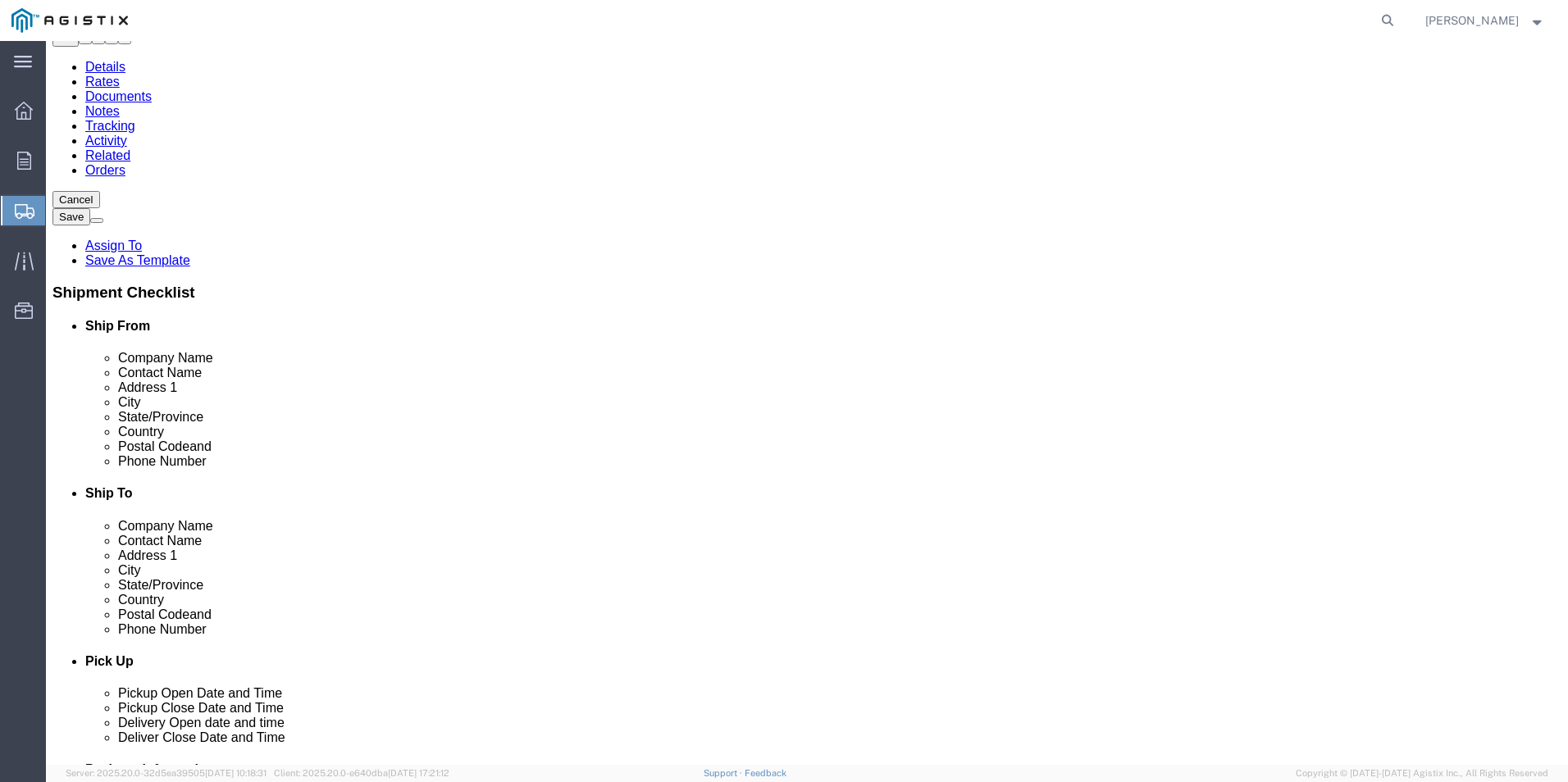
scroll to position [39, 0]
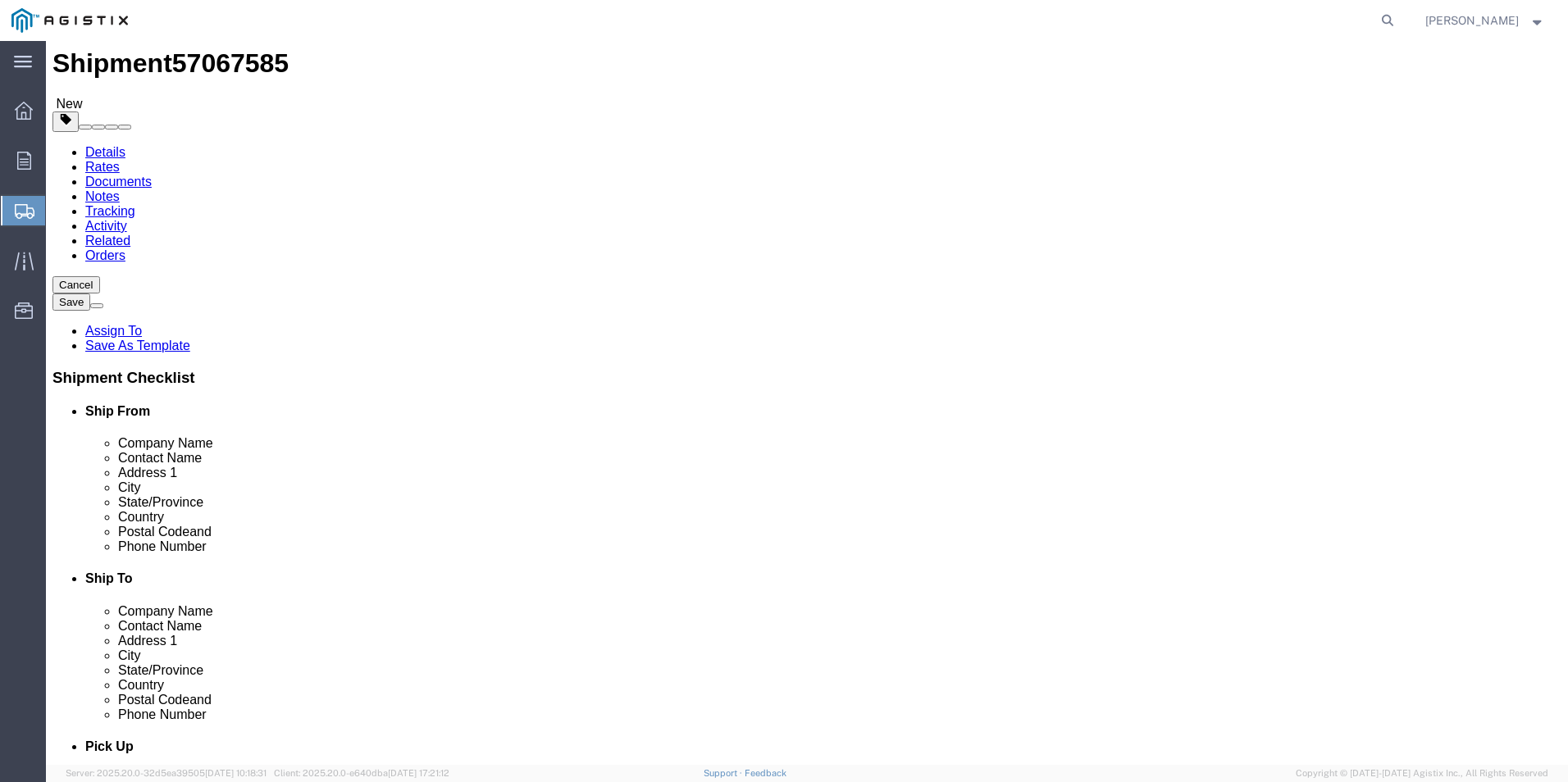
click img
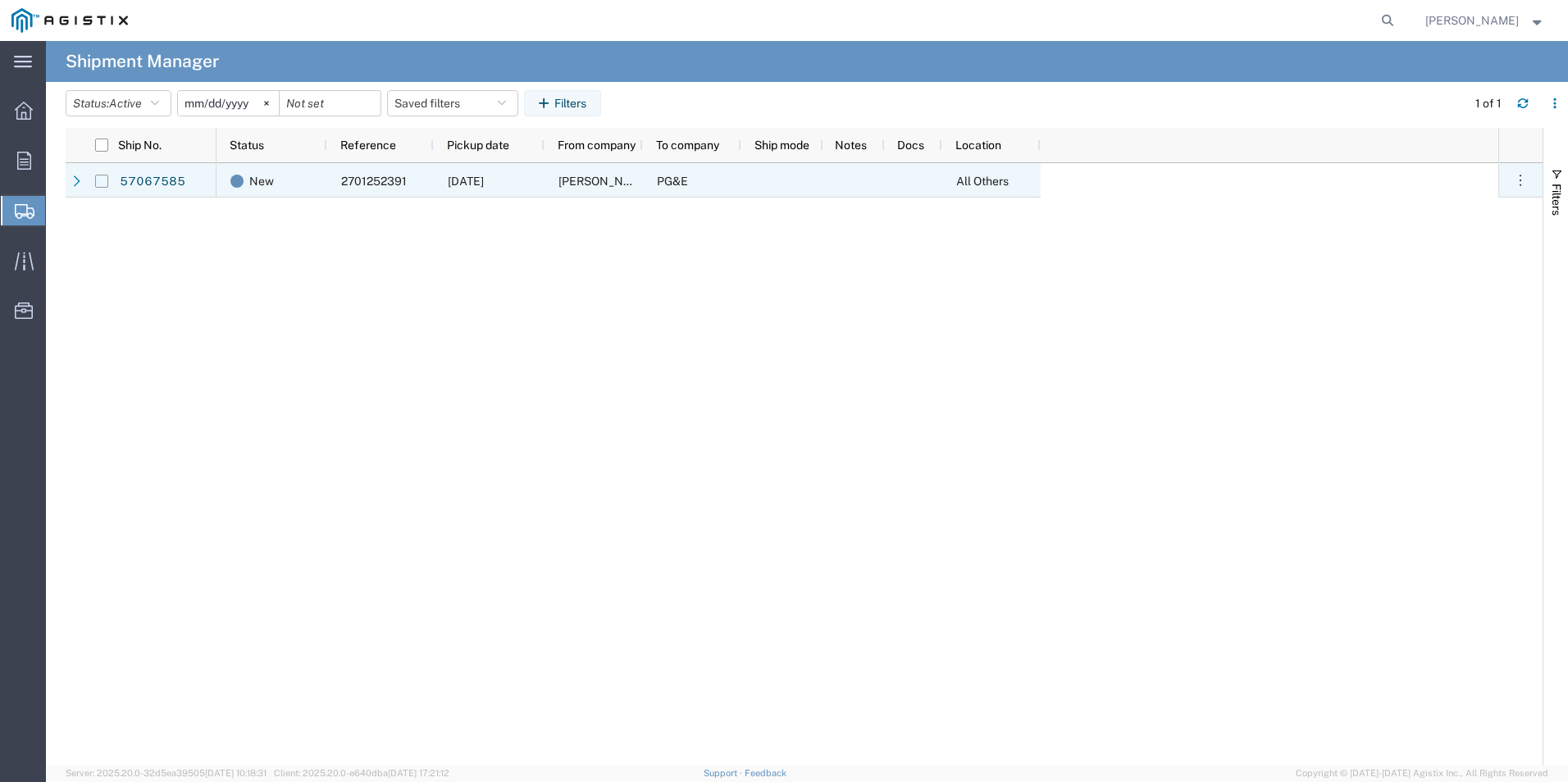
click at [102, 183] on input "Press Space to toggle row selection (unchecked)" at bounding box center [101, 181] width 13 height 13
checkbox input "true"
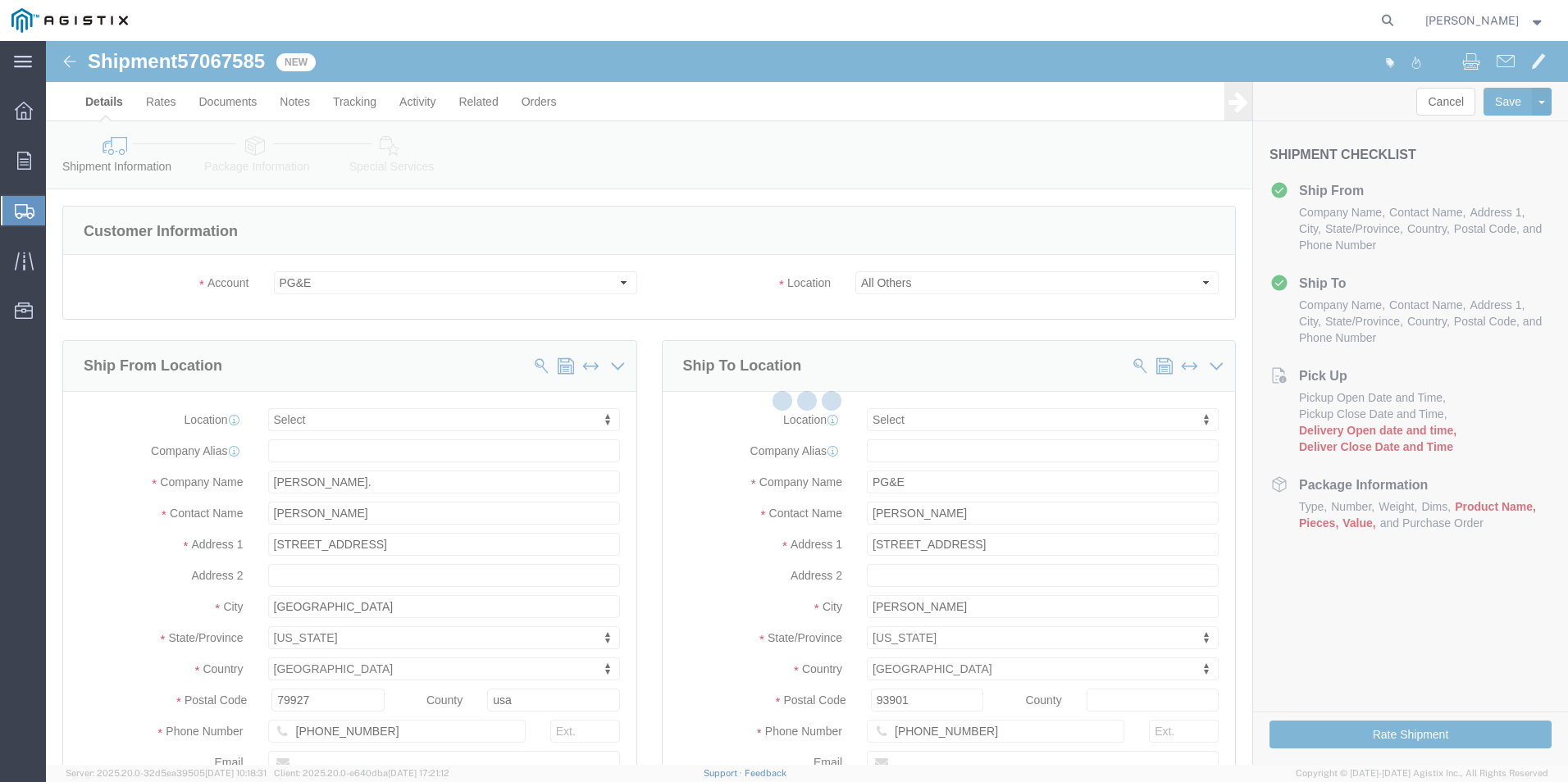
select select
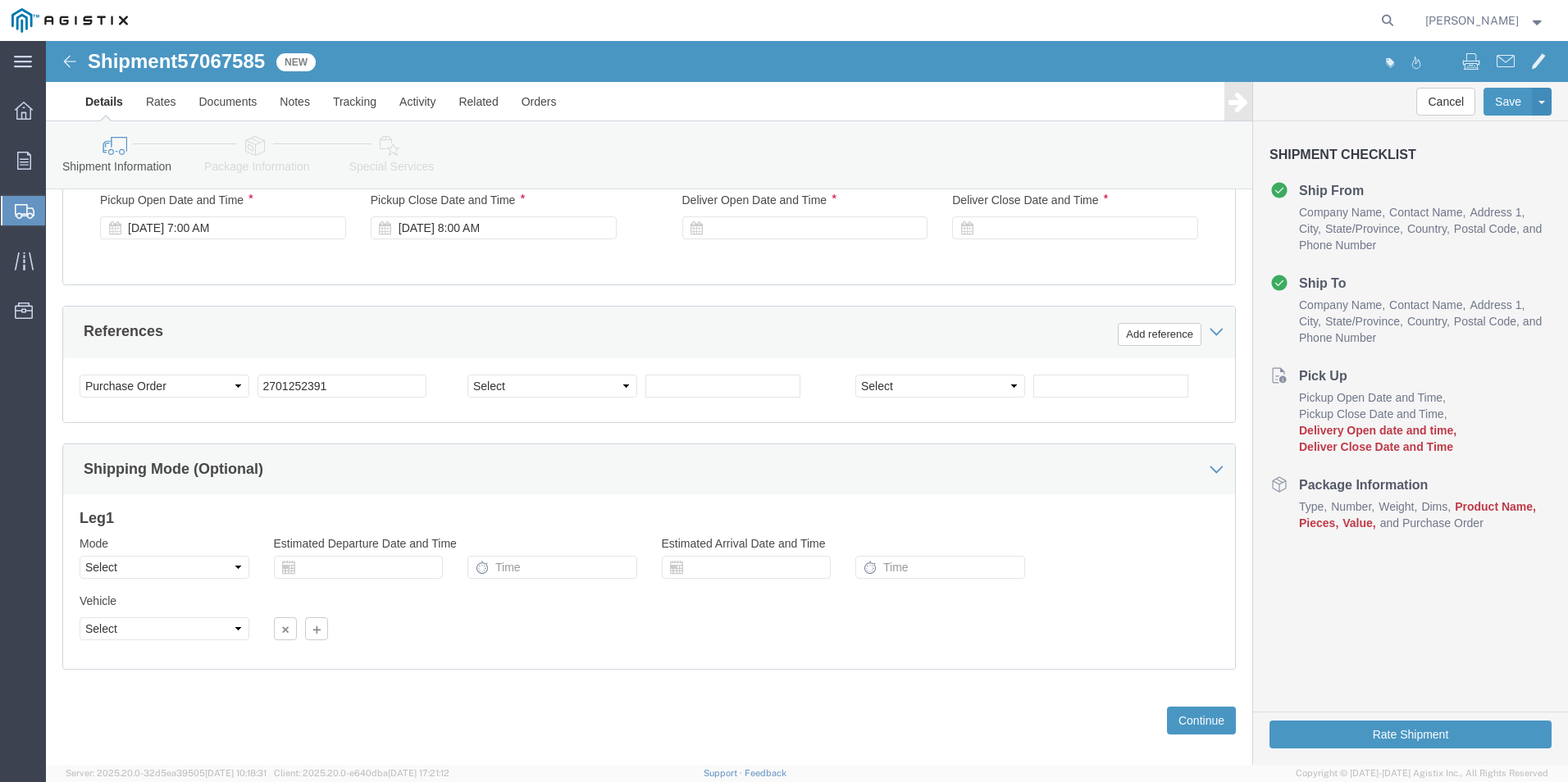
scroll to position [818, 0]
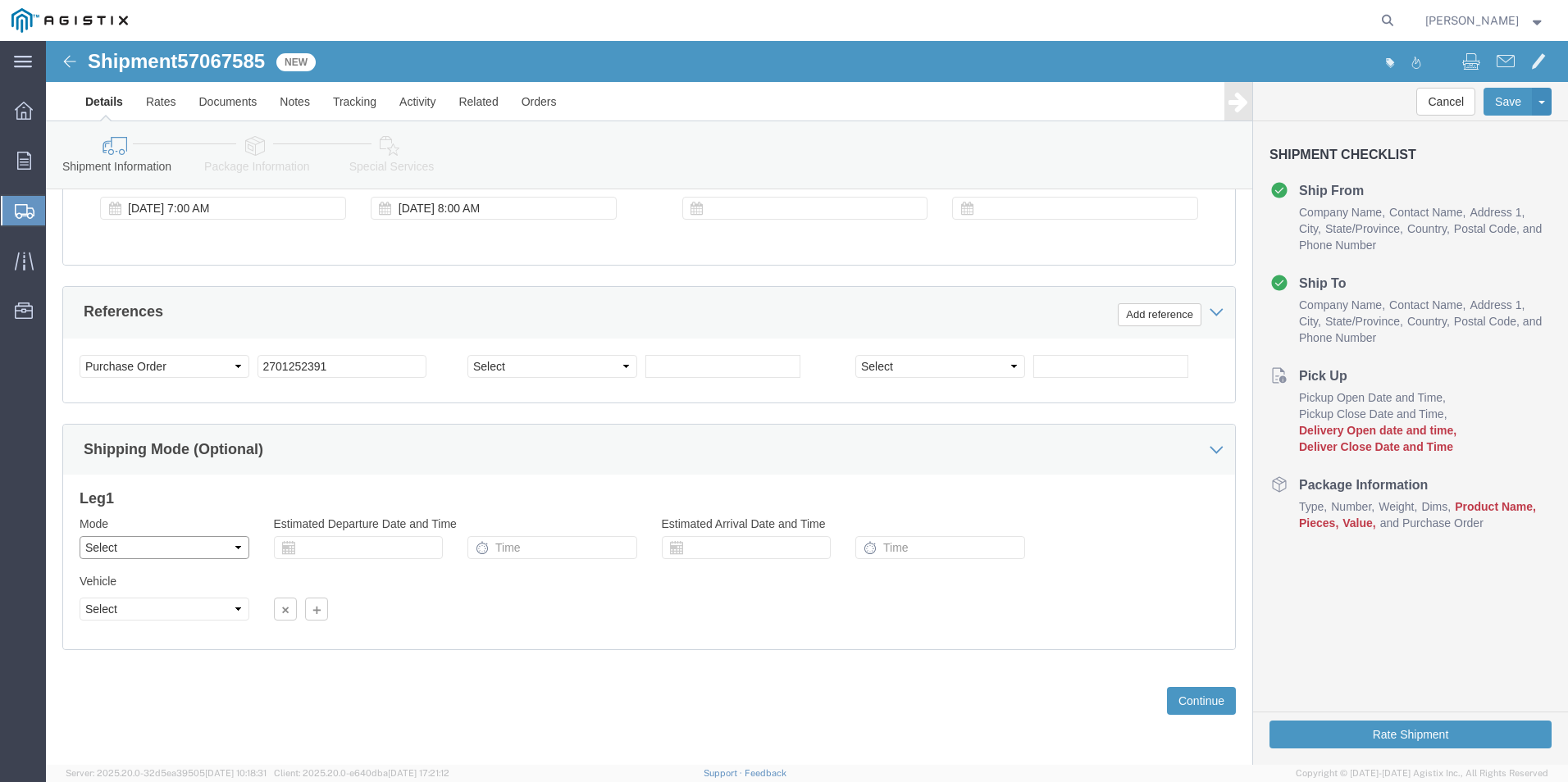
click select "Select Air Less than Truckload Multi-Leg Ocean Freight Rail Small Parcel Truckl…"
select select "LTL"
click select "Select Air Less than Truckload Multi-Leg Ocean Freight Rail Small Parcel Truckl…"
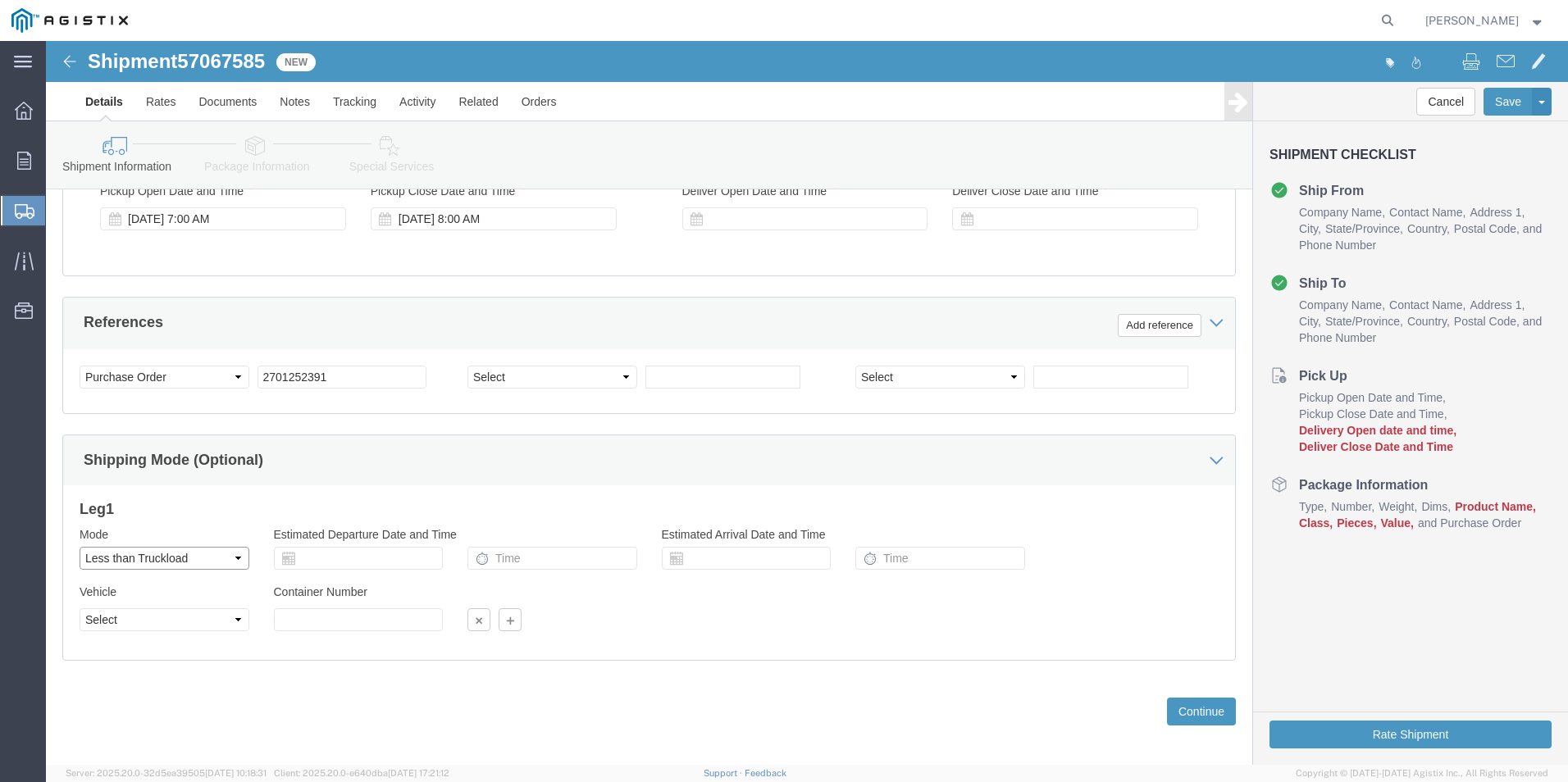
scroll to position [654, 0]
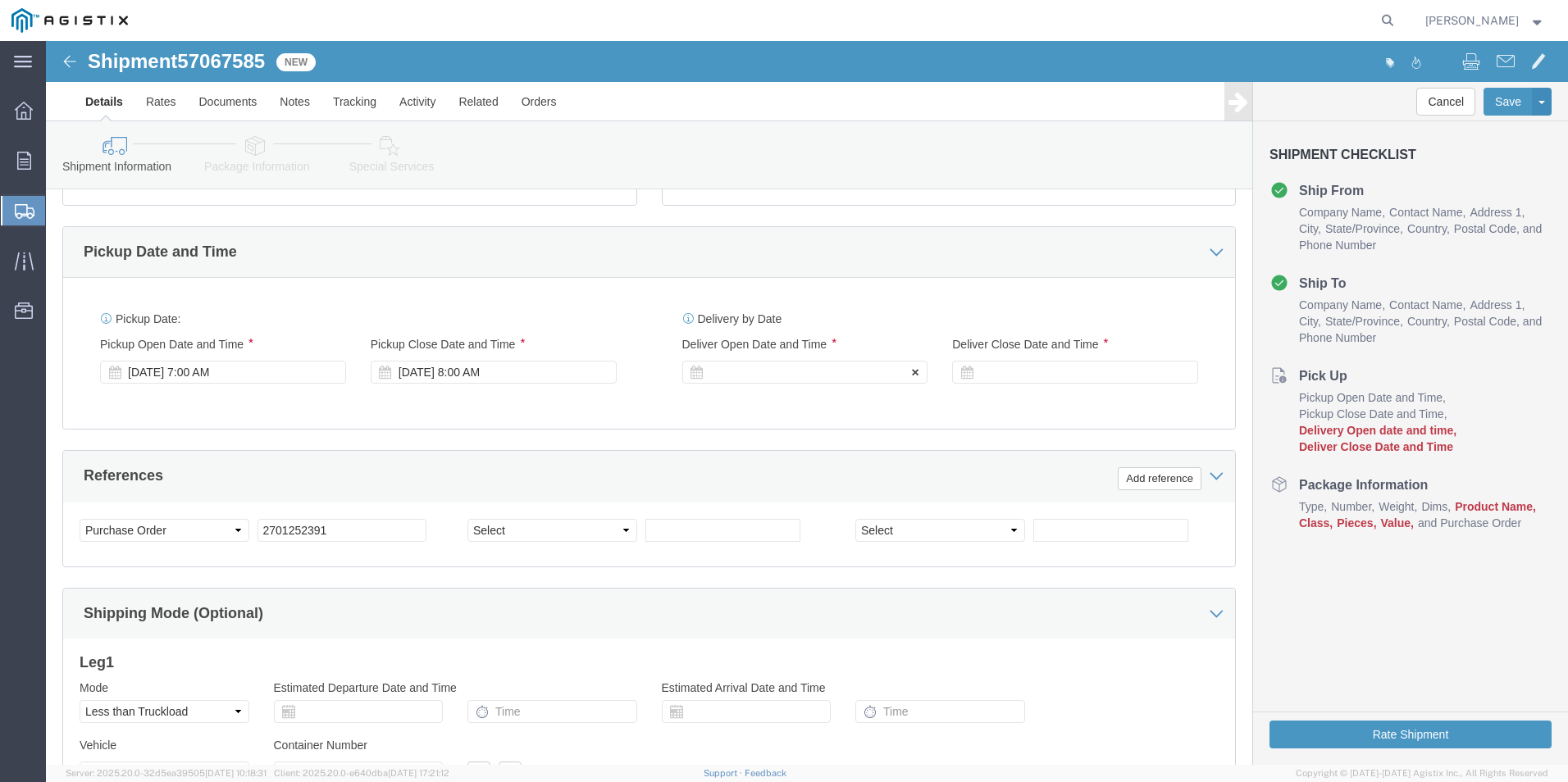
click div
type input "7:00 AM"
click button "Apply"
click div
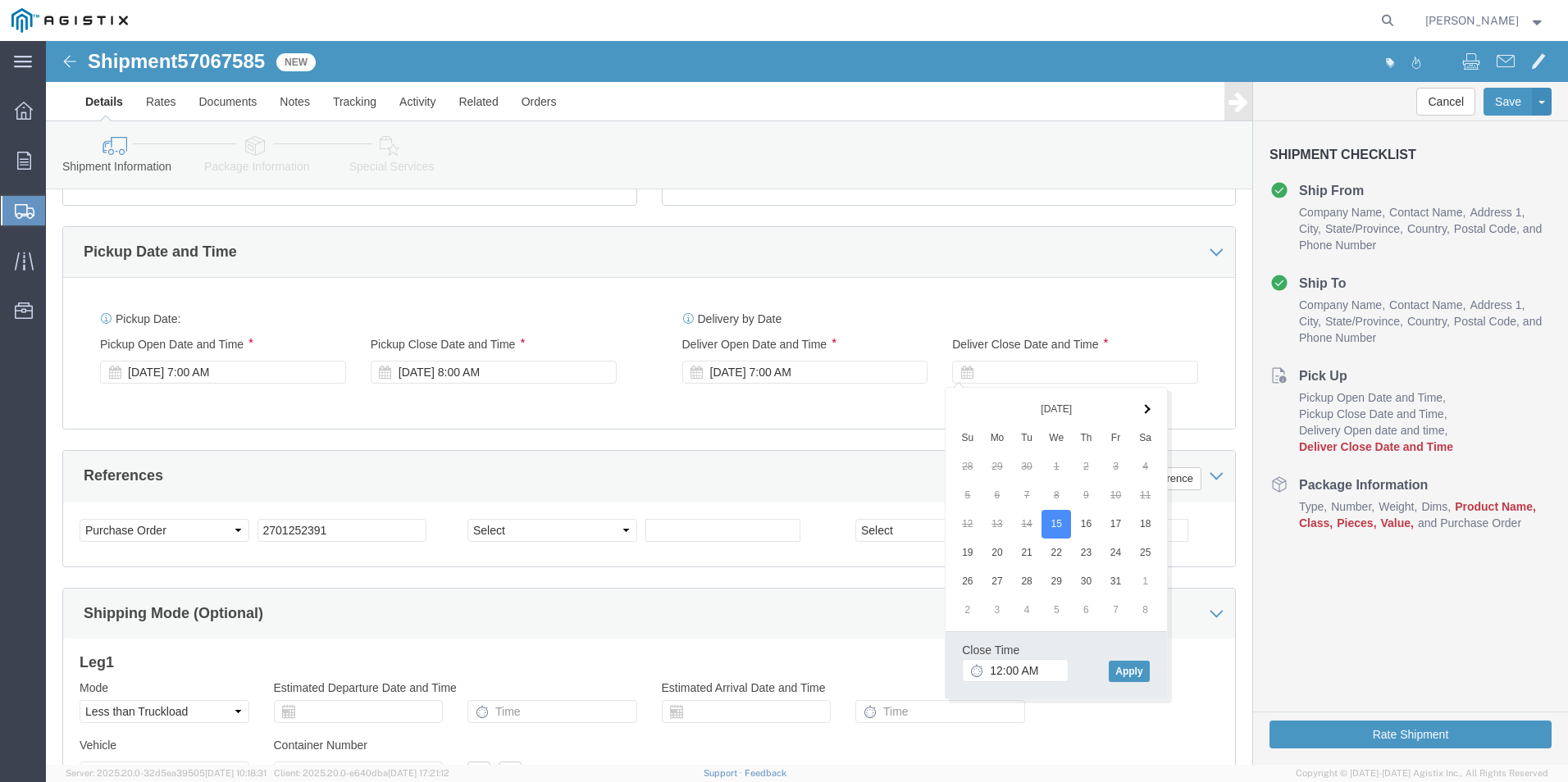
click icon
drag, startPoint x: 996, startPoint y: 628, endPoint x: 1018, endPoint y: 619, distance: 23.8
click input "12:00 AM"
drag, startPoint x: 969, startPoint y: 633, endPoint x: 994, endPoint y: 640, distance: 26.0
click input "5:00 AM"
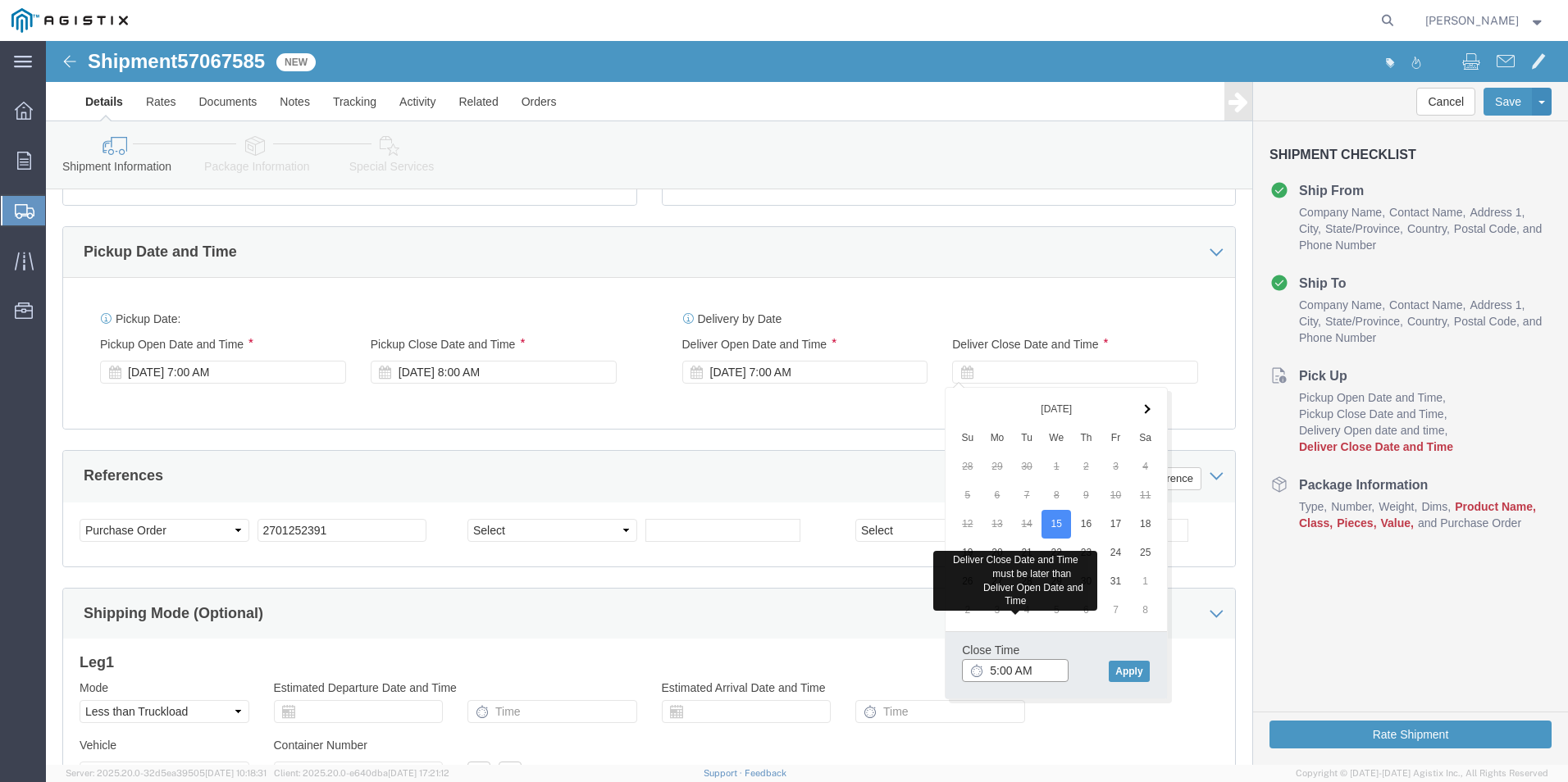
click input "5:00 AM"
type input "5:00 PM"
click button "Apply"
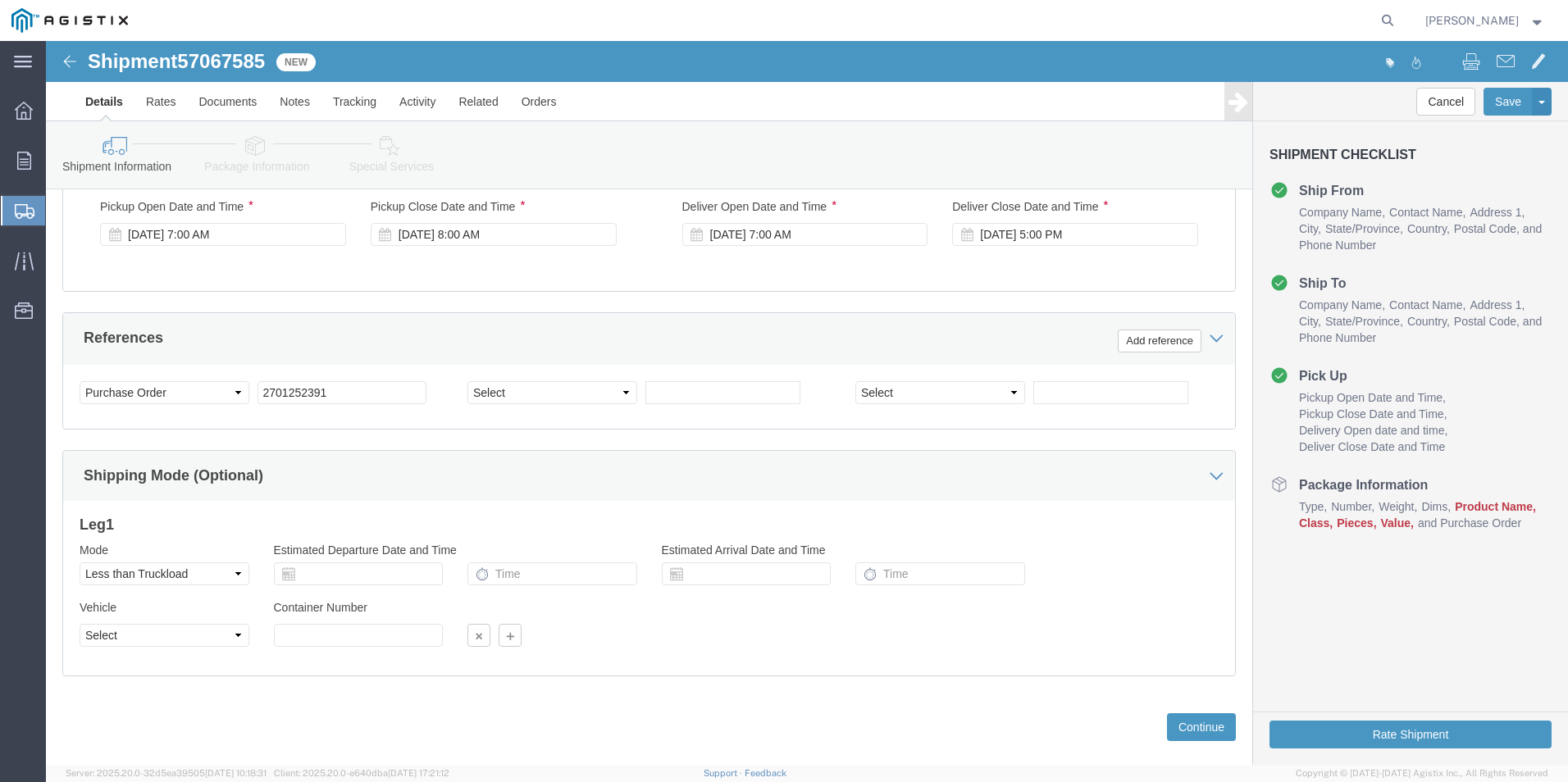
scroll to position [818, 0]
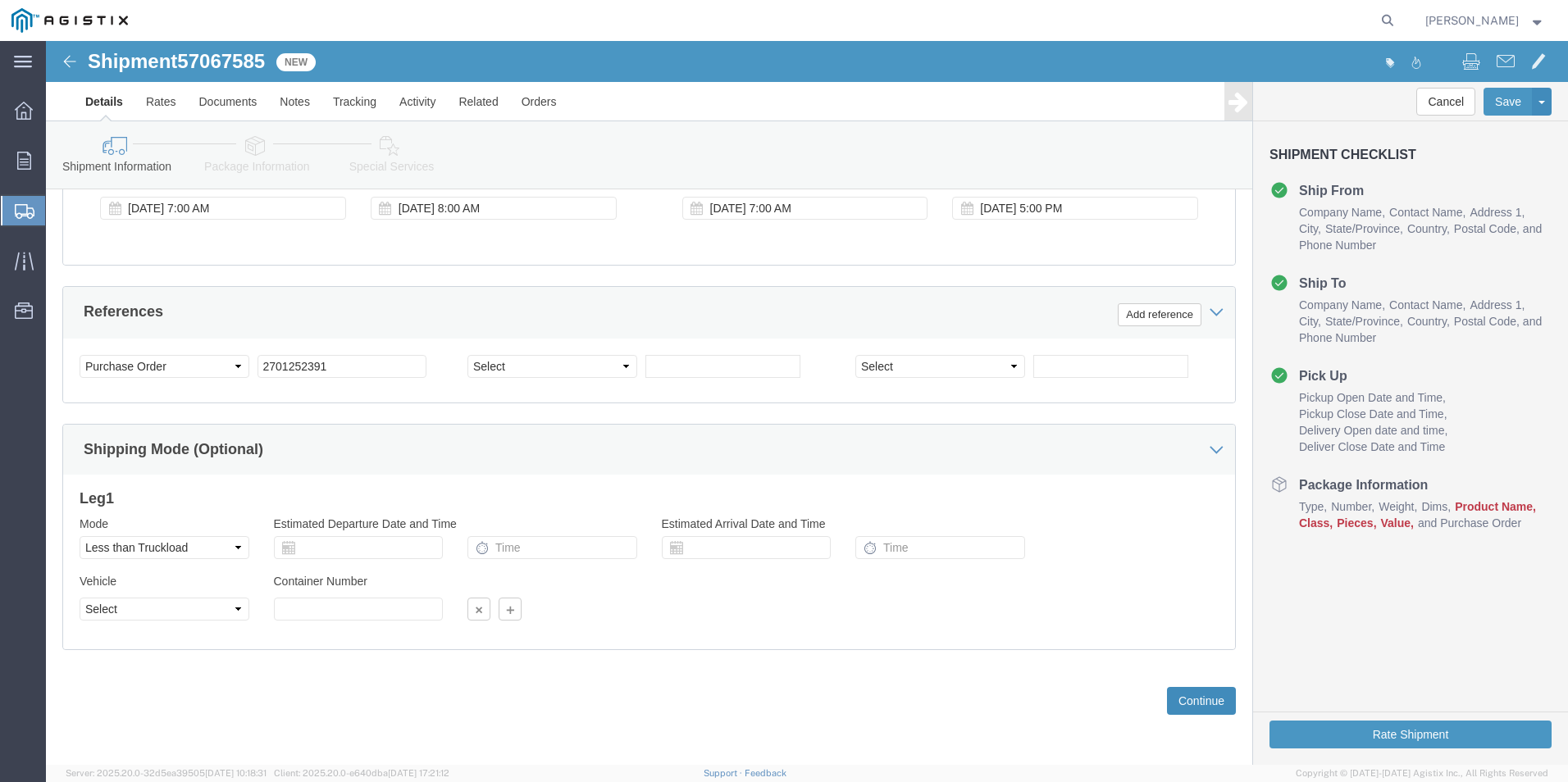
click button "Continue"
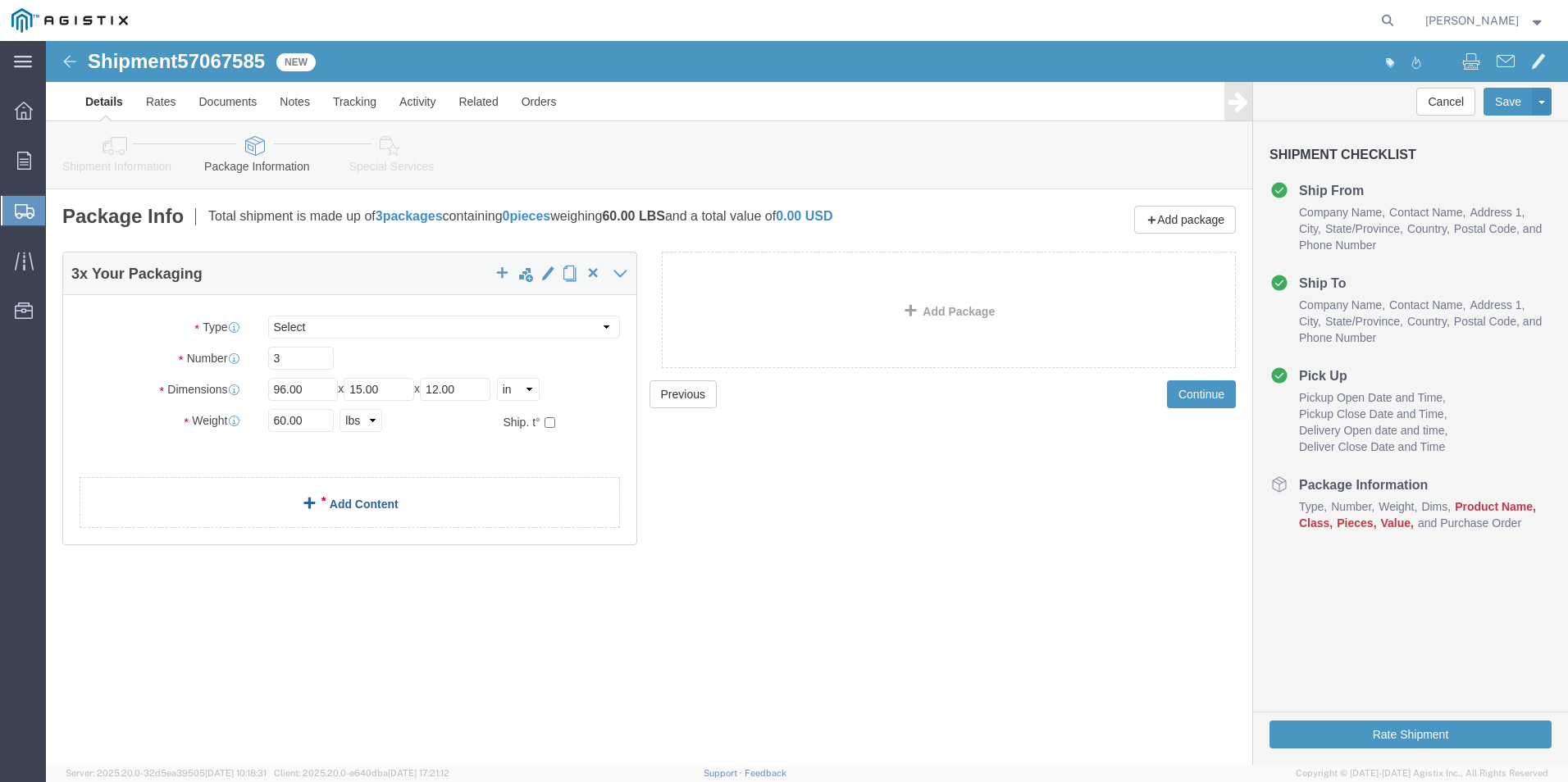
click span
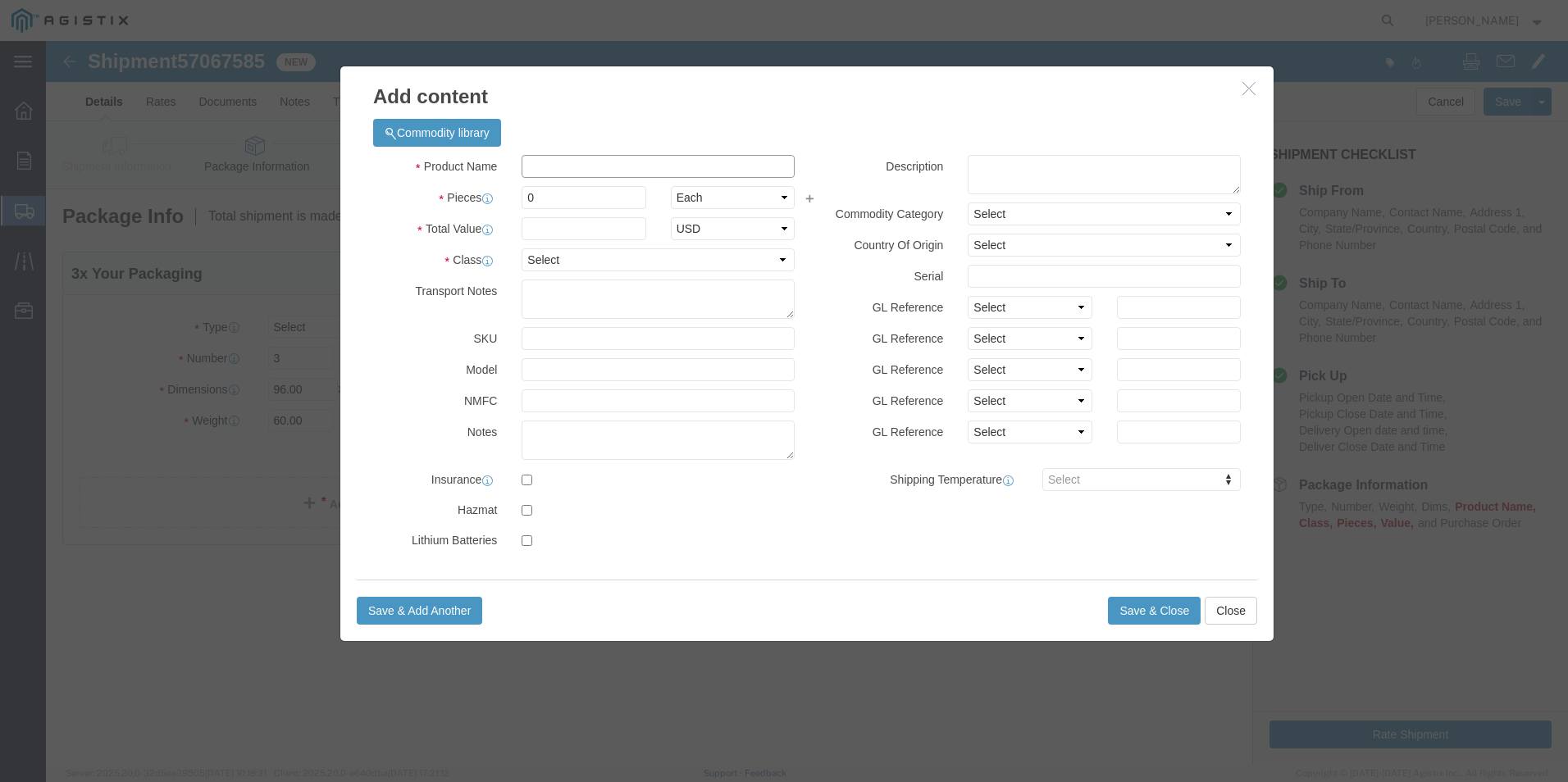
click input "text"
type input "Ladder"
click input "0"
type input "3"
click input "text"
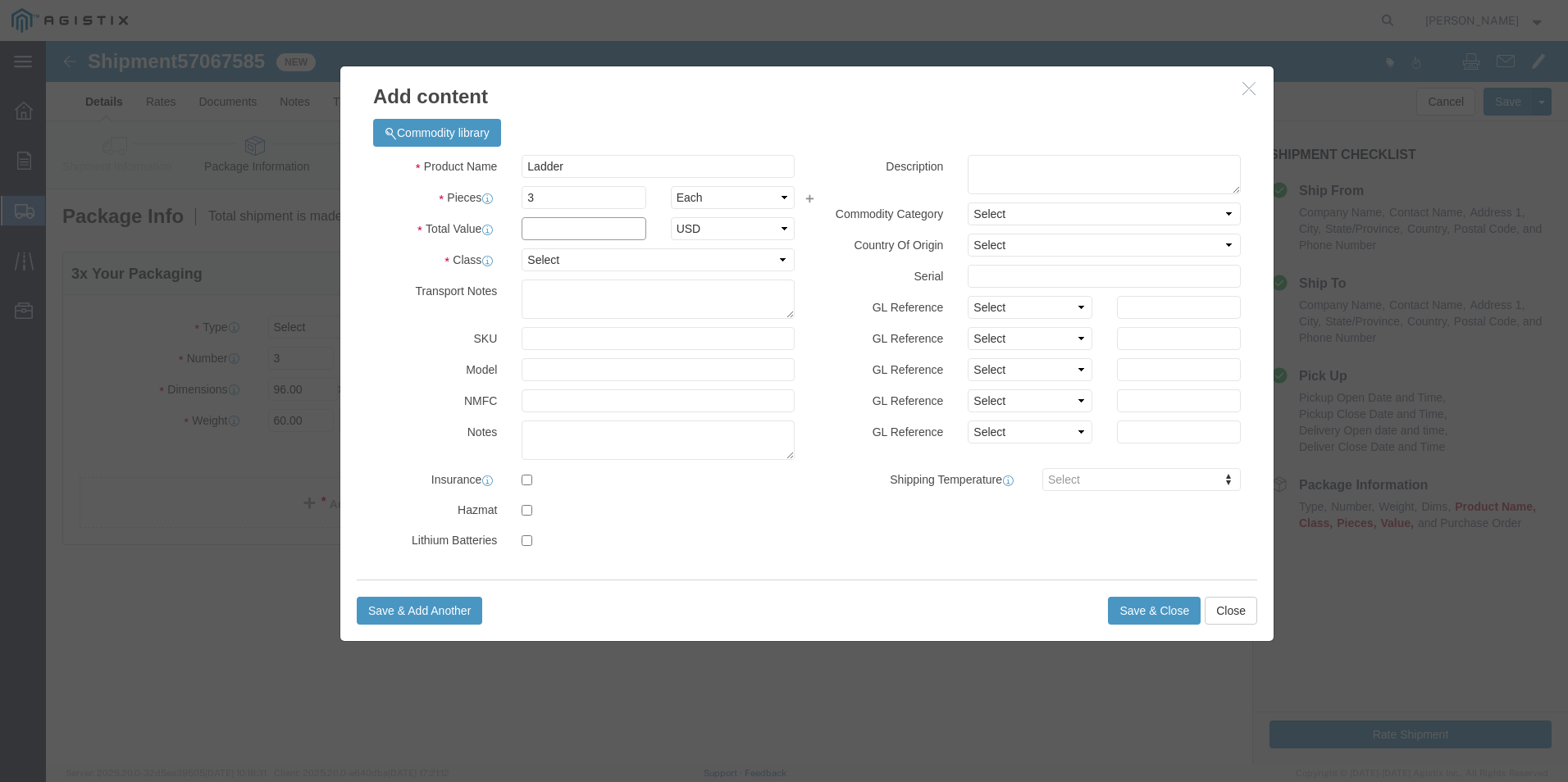
click input "text"
type input "401.70"
select select "USD"
click select "Select 50 55 60 65 70 85 92.5 100 125 175 250 300 400"
select select "300"
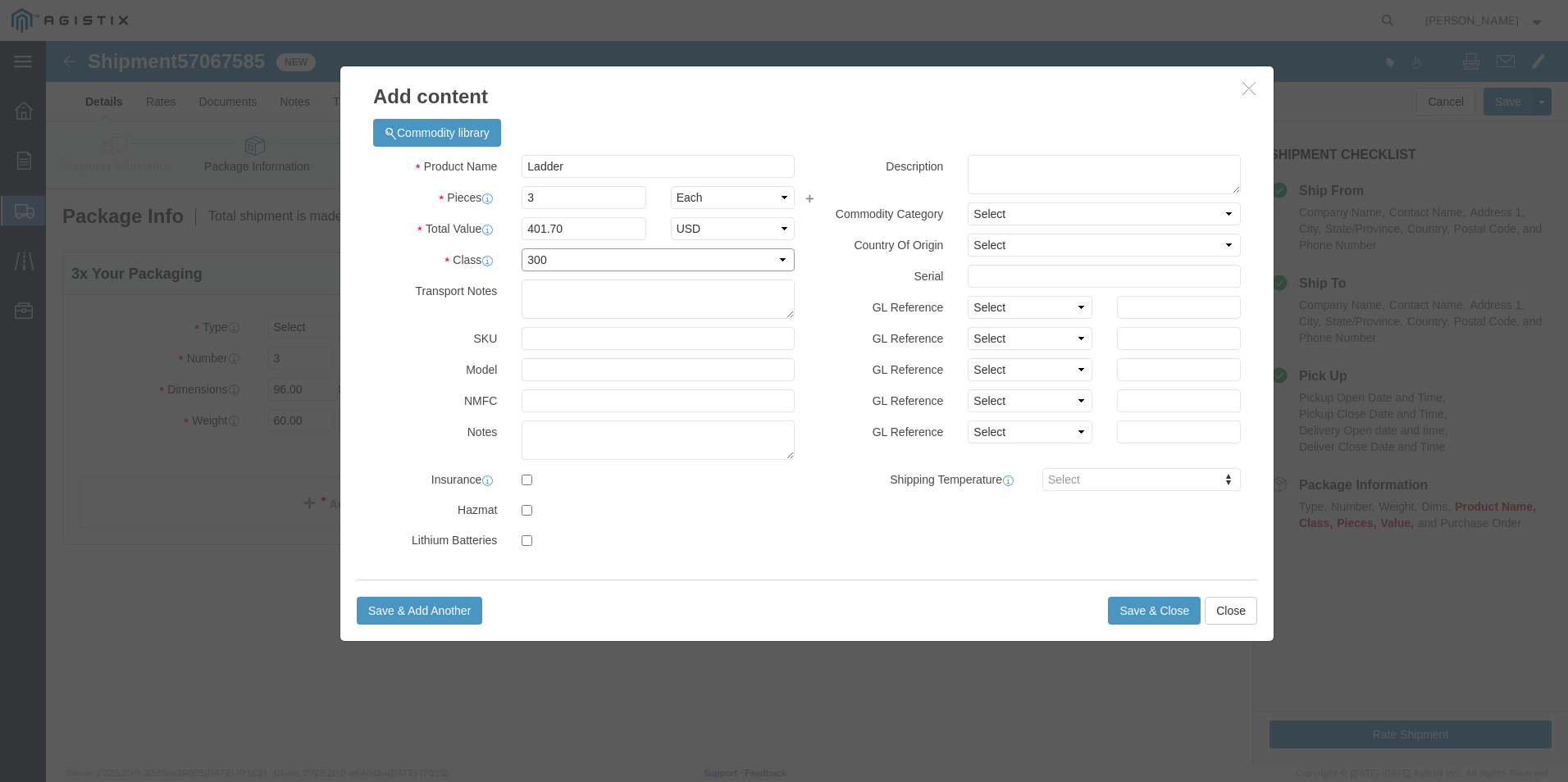
click select "Select 50 55 60 65 70 85 92.5 100 125 175 250 300 400"
click button "Save & Close"
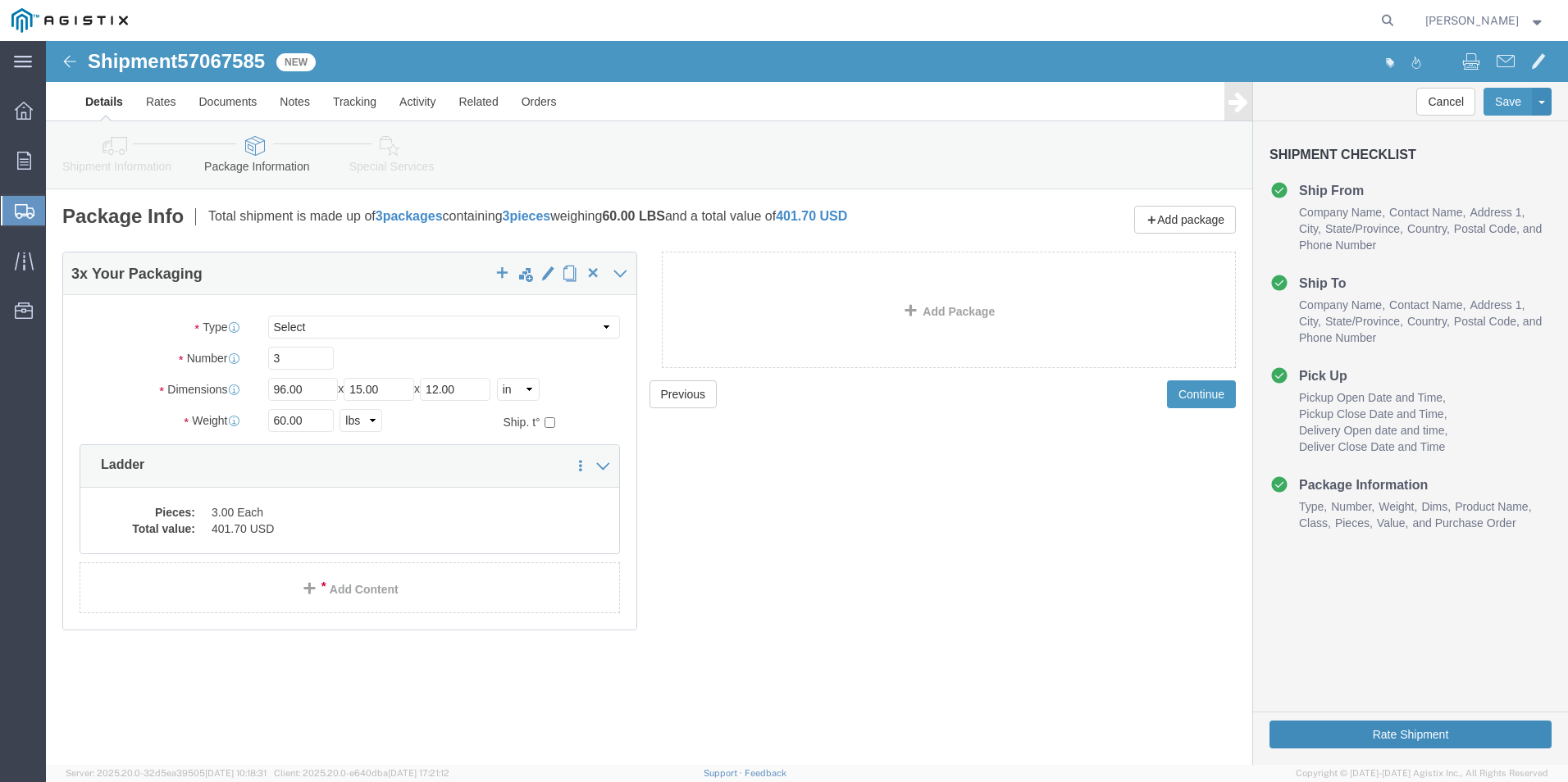
click button "Rate Shipment"
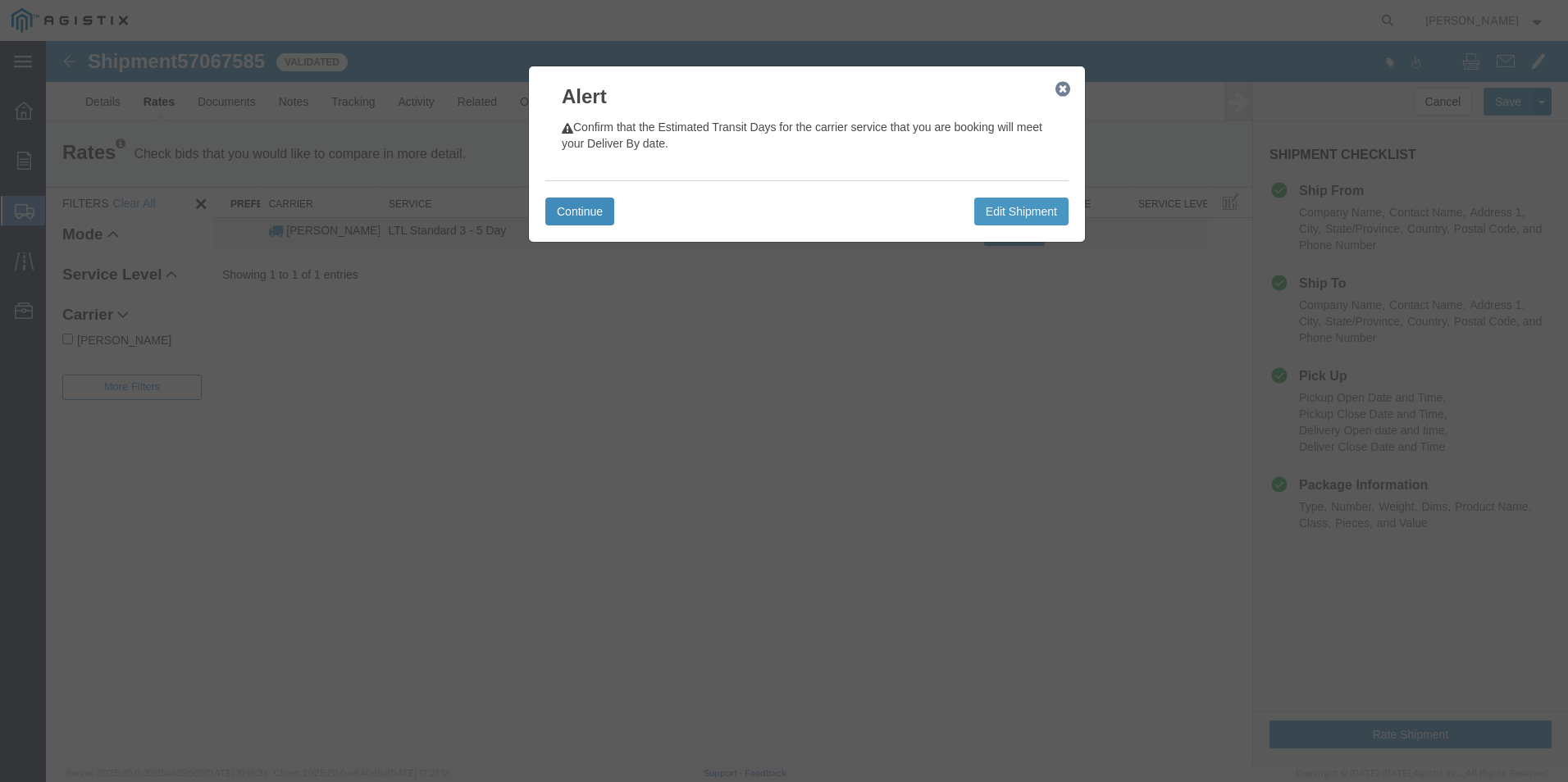
click at [596, 215] on button "Continue" at bounding box center [579, 212] width 68 height 28
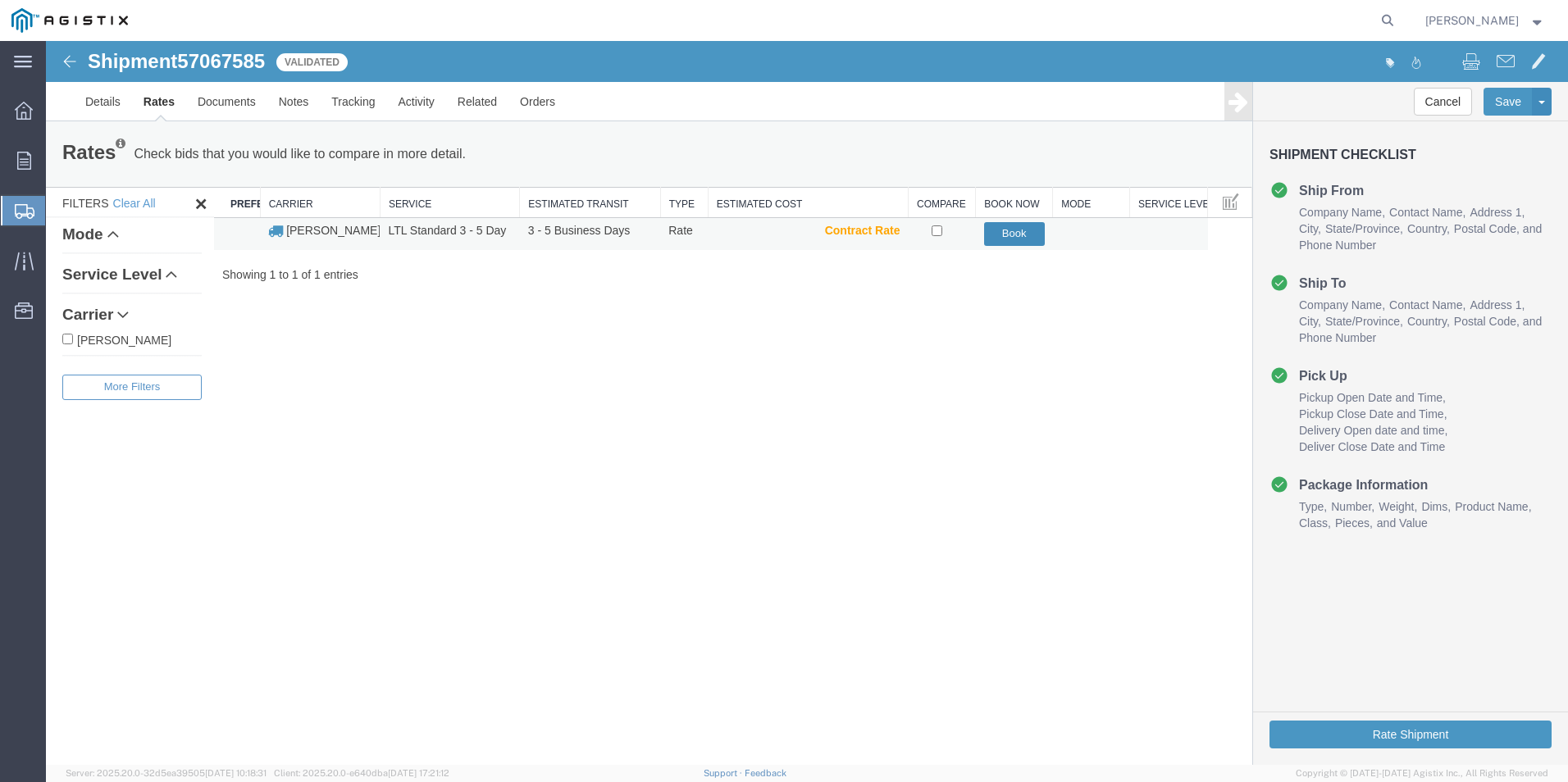
click at [1026, 238] on button "Book" at bounding box center [1014, 233] width 61 height 24
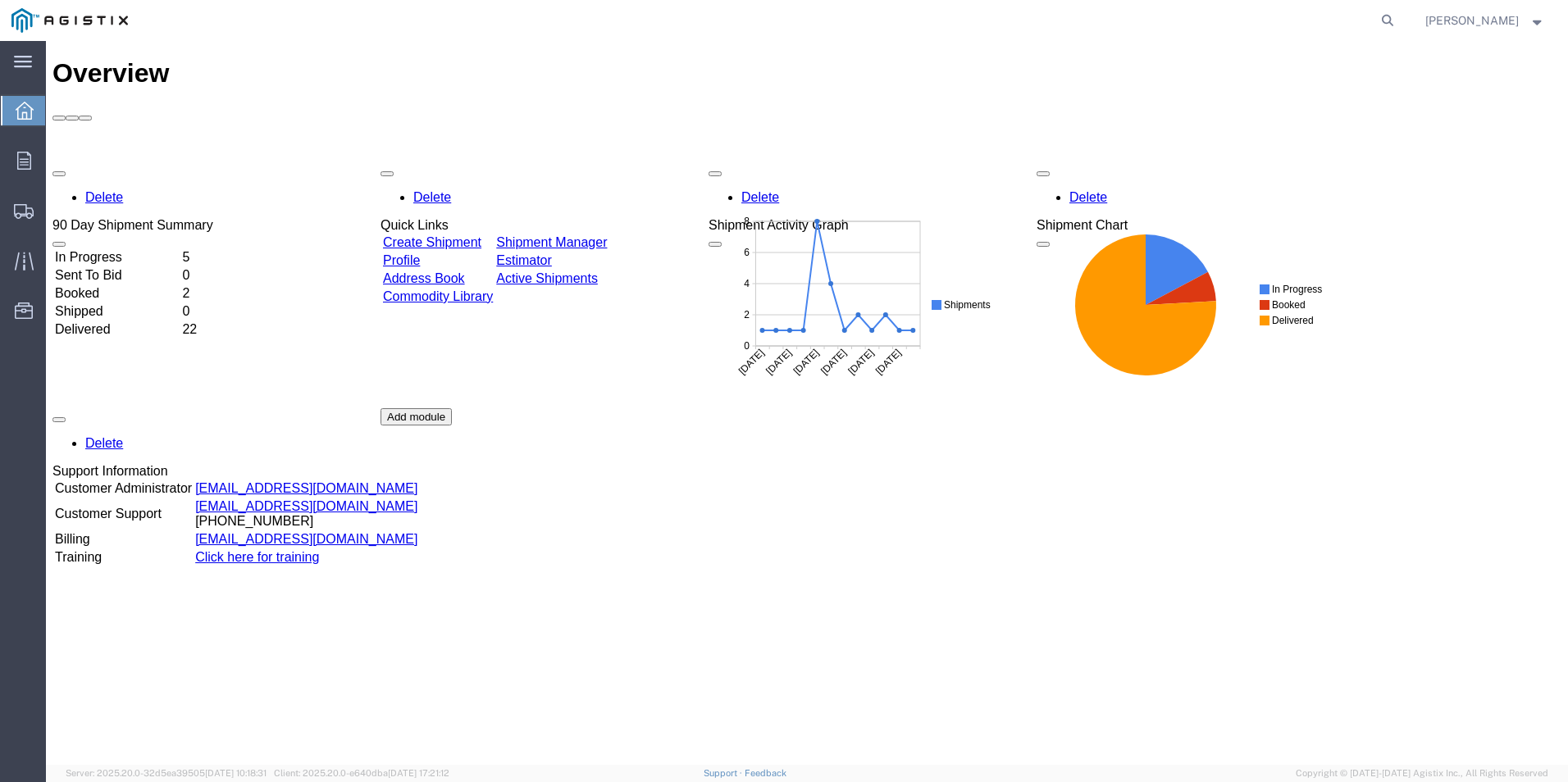
click at [888, 496] on div "Delete 90 Day Shipment Summary In Progress 5 Sent To Bid 0 Booked 2 Shipped 0 D…" at bounding box center [807, 408] width 1509 height 492
click at [481, 235] on link "Create Shipment" at bounding box center [432, 242] width 98 height 14
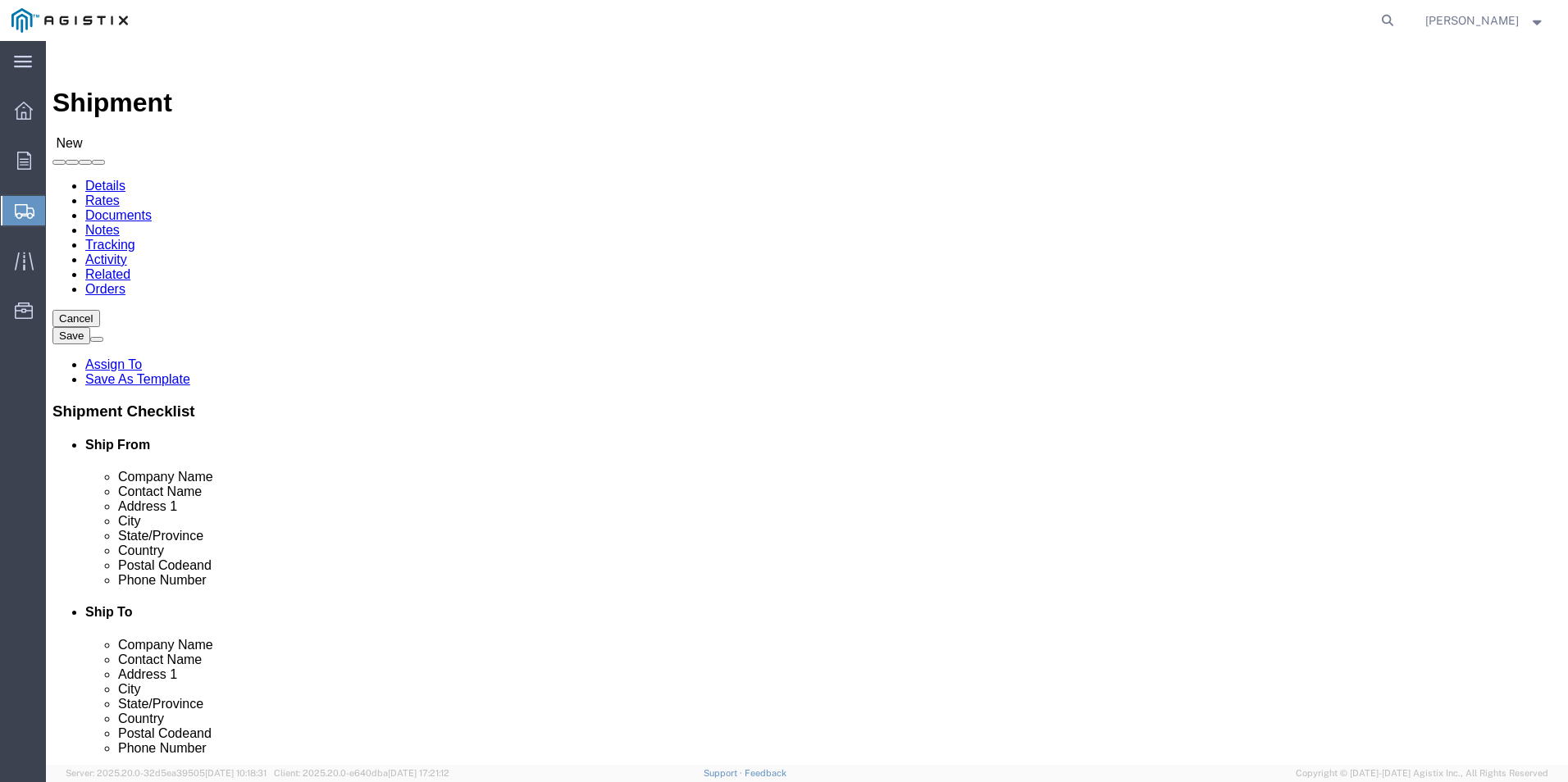
select select
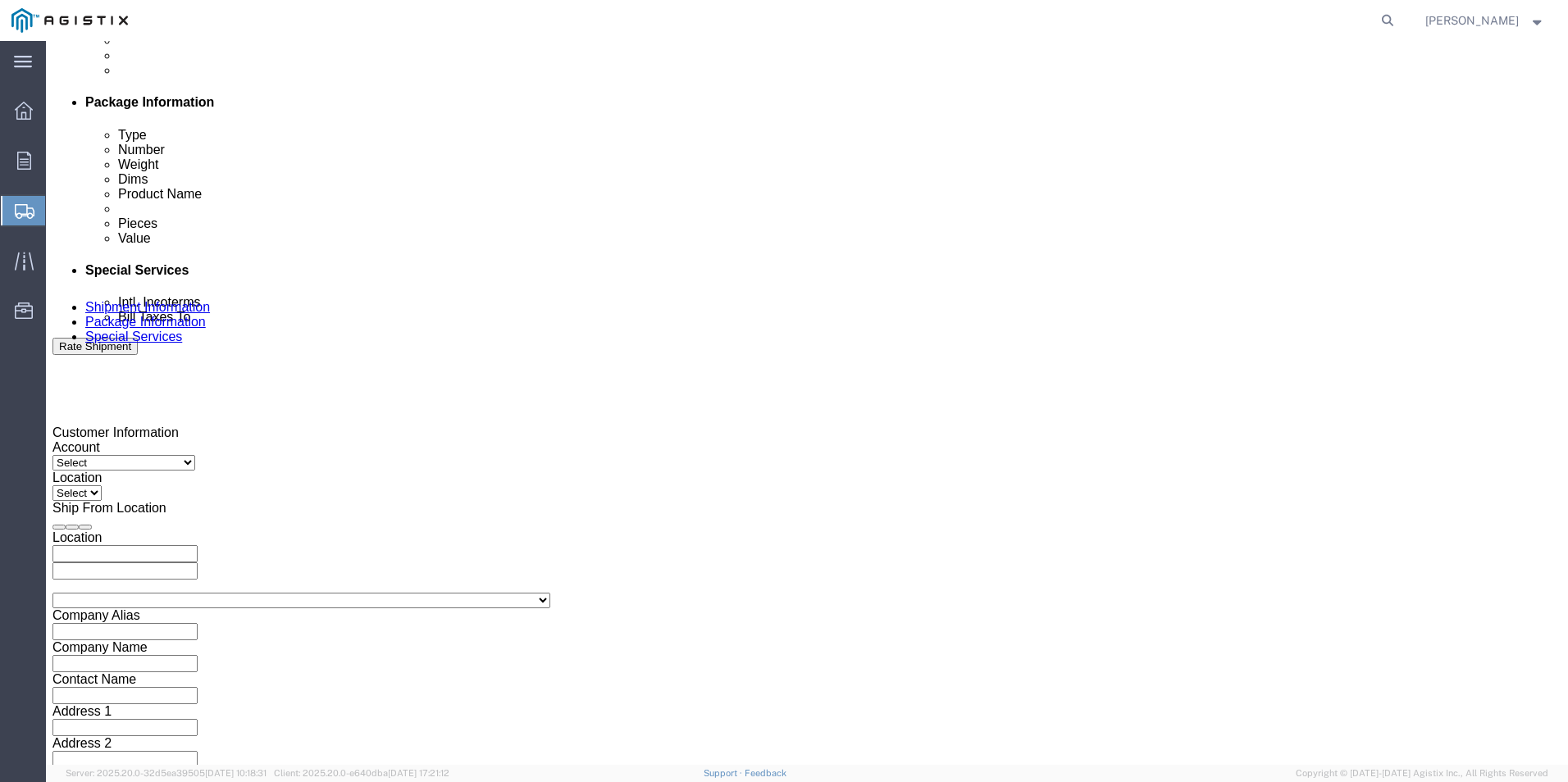
scroll to position [818, 0]
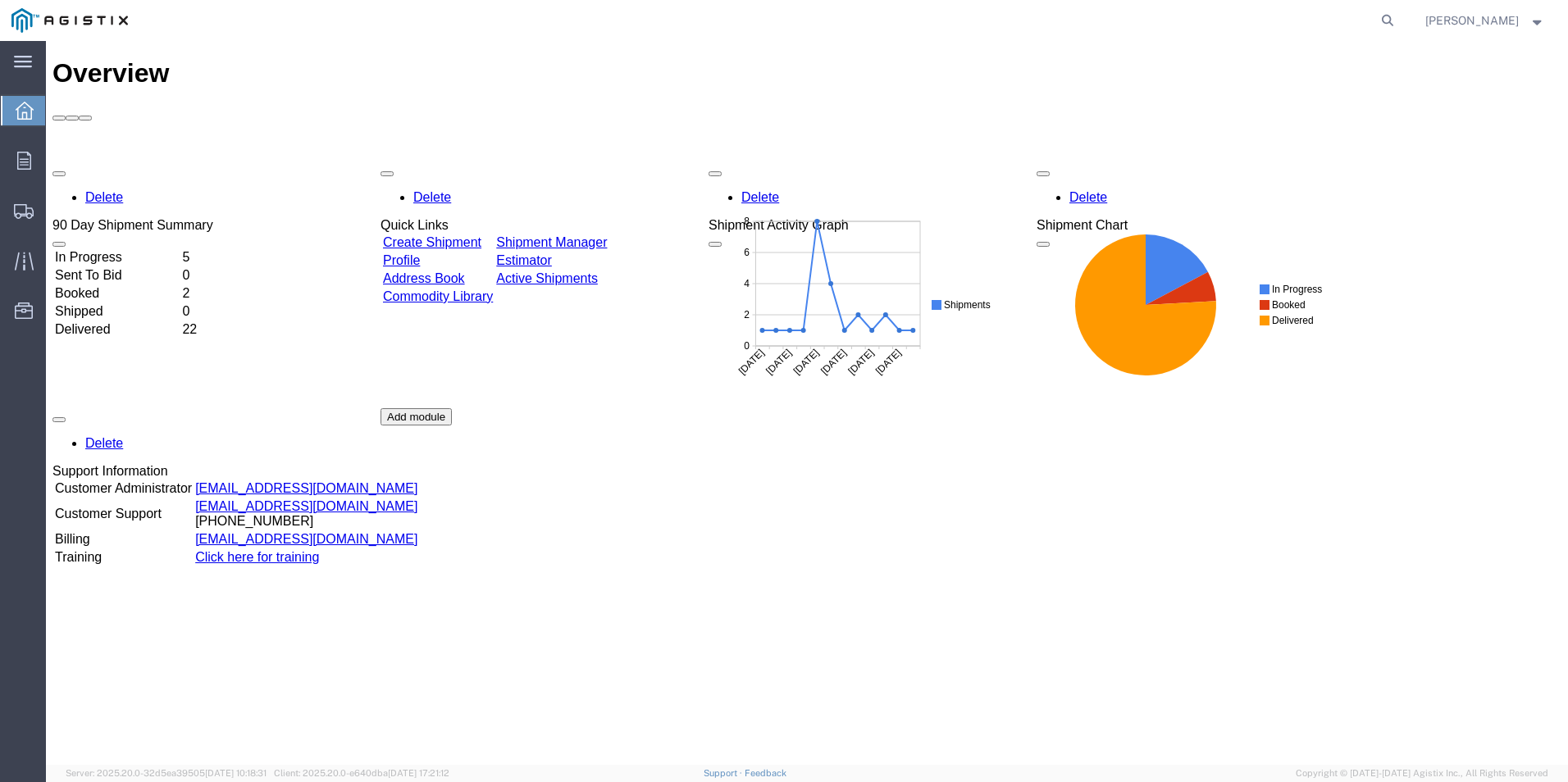
click at [1498, 326] on div "Delete 90 Day Shipment Summary In Progress 5 Sent To Bid 0 Booked 2 Shipped 0 D…" at bounding box center [807, 408] width 1509 height 492
